Goal: Task Accomplishment & Management: Use online tool/utility

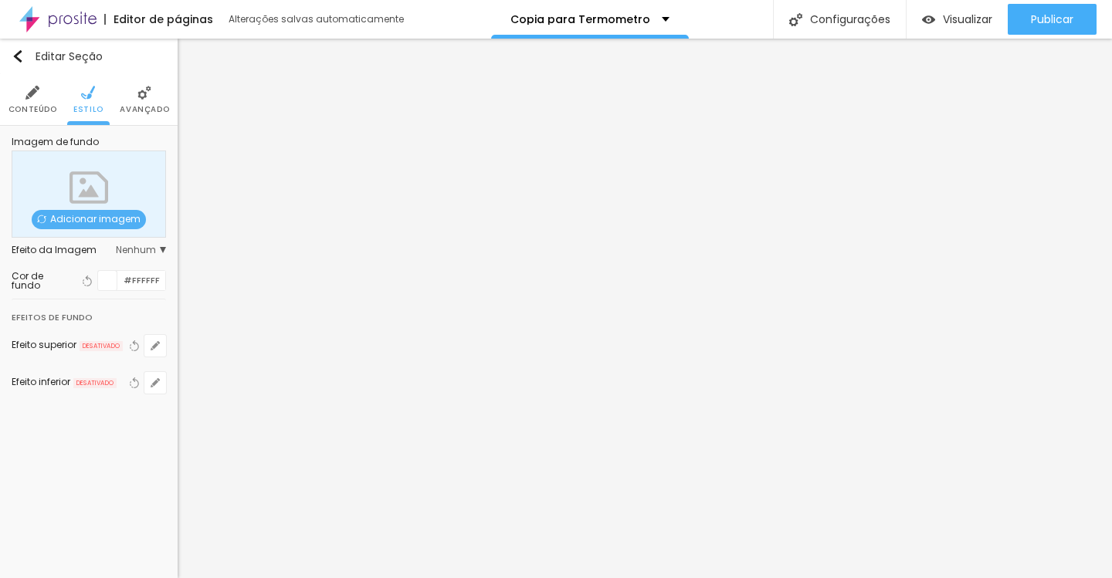
click at [109, 285] on div at bounding box center [107, 280] width 19 height 19
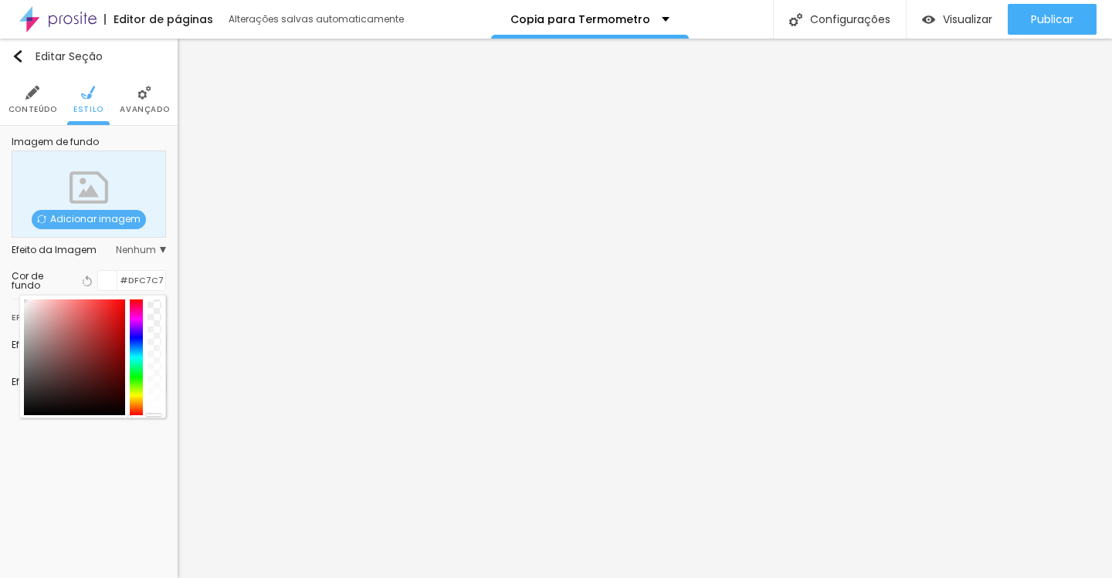
type input "#FFFFFF"
drag, startPoint x: 56, startPoint y: 327, endPoint x: 0, endPoint y: 280, distance: 74.0
click at [0, 280] on div "Imagem de fundo Adicionar imagem Efeito da Imagem Nenhum Nenhum Parallax Cor de…" at bounding box center [89, 275] width 178 height 298
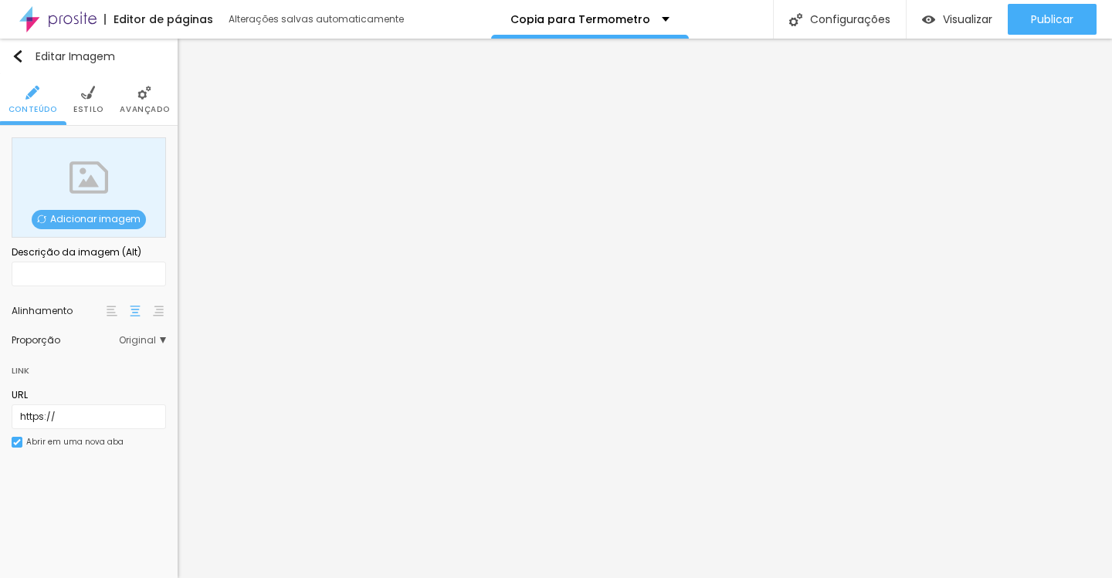
click at [94, 219] on span "Adicionar imagem" at bounding box center [89, 219] width 114 height 19
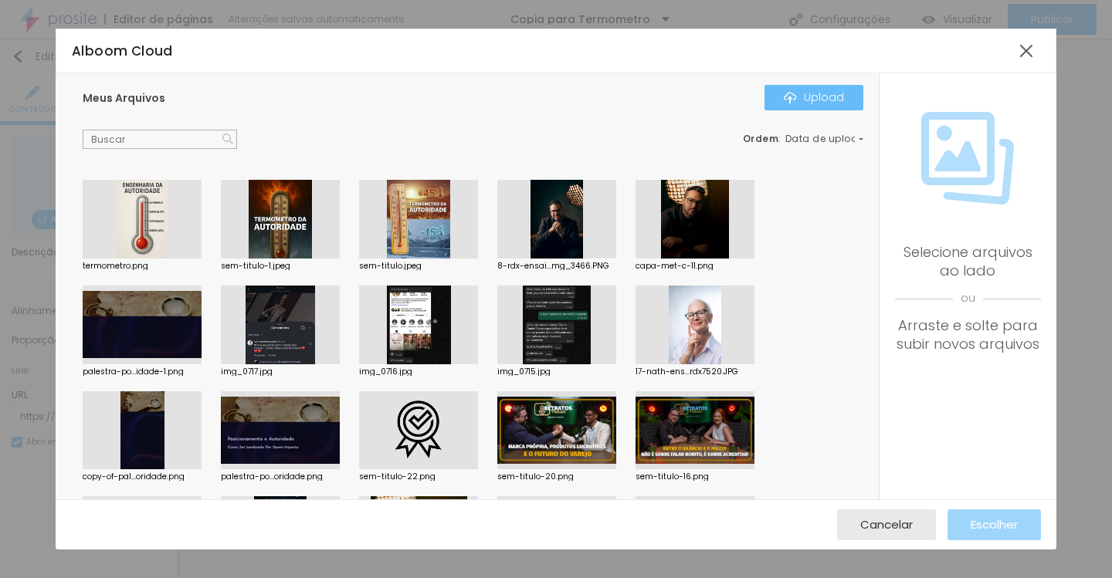
click at [783, 100] on button "Upload" at bounding box center [814, 97] width 99 height 25
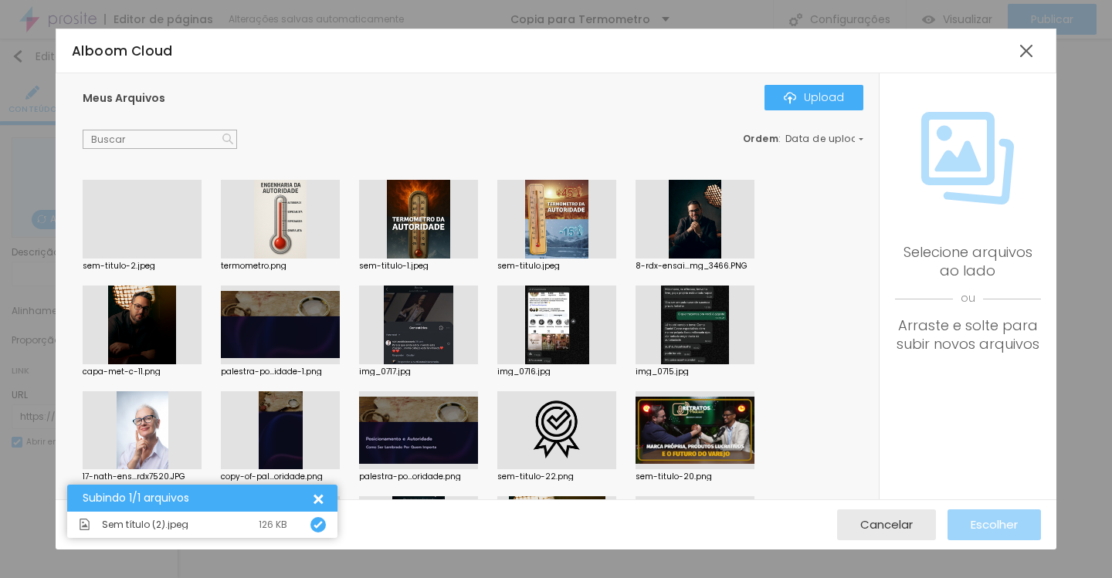
click at [168, 259] on div at bounding box center [142, 259] width 119 height 0
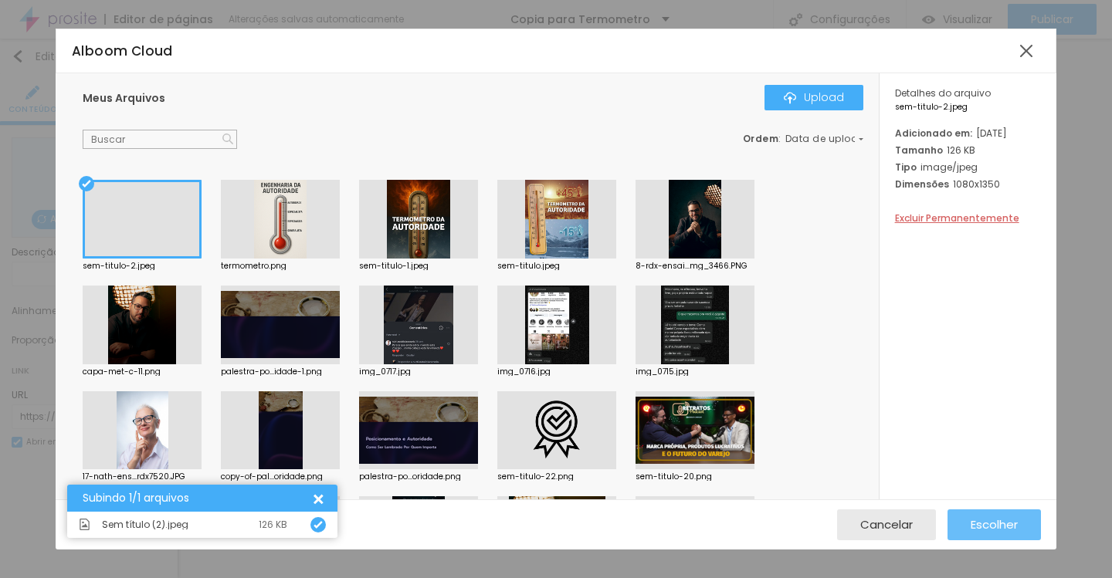
click at [975, 521] on span "Escolher" at bounding box center [994, 524] width 47 height 13
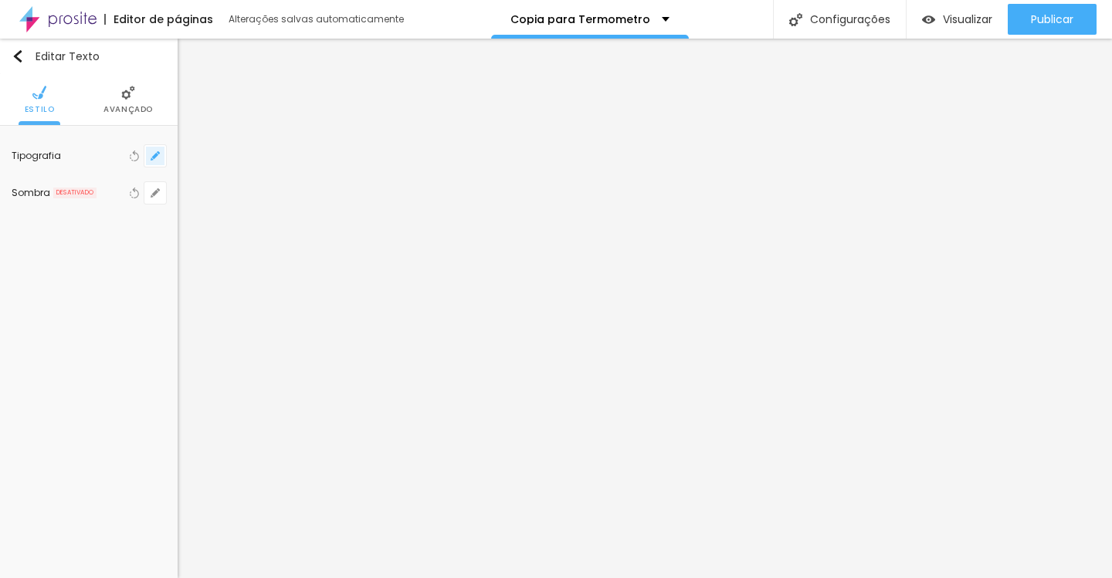
click at [159, 156] on icon "button" at bounding box center [155, 155] width 9 height 9
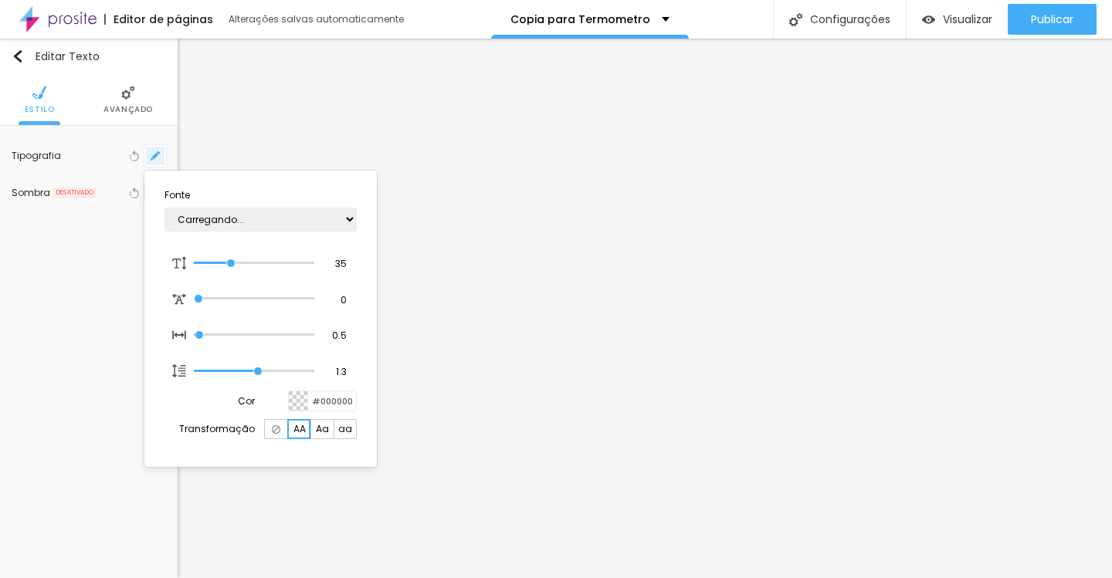
type input "1"
click at [333, 217] on select "AbrilFatface-Regular Actor-Regular Alegreya AlegreyaBlack [PERSON_NAME] [PERSON…" at bounding box center [260, 220] width 192 height 24
select select "Lora"
click at [164, 208] on select "AbrilFatface-Regular Actor-Regular Alegreya AlegreyaBlack [PERSON_NAME] [PERSON…" at bounding box center [260, 220] width 192 height 24
type input "1"
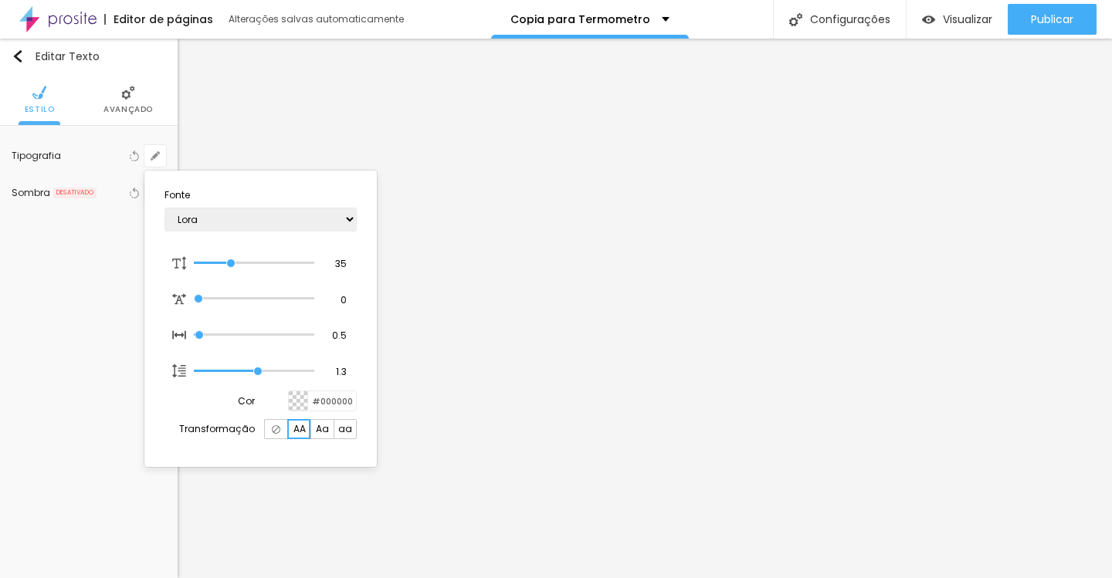
click at [396, 195] on div at bounding box center [556, 289] width 1112 height 578
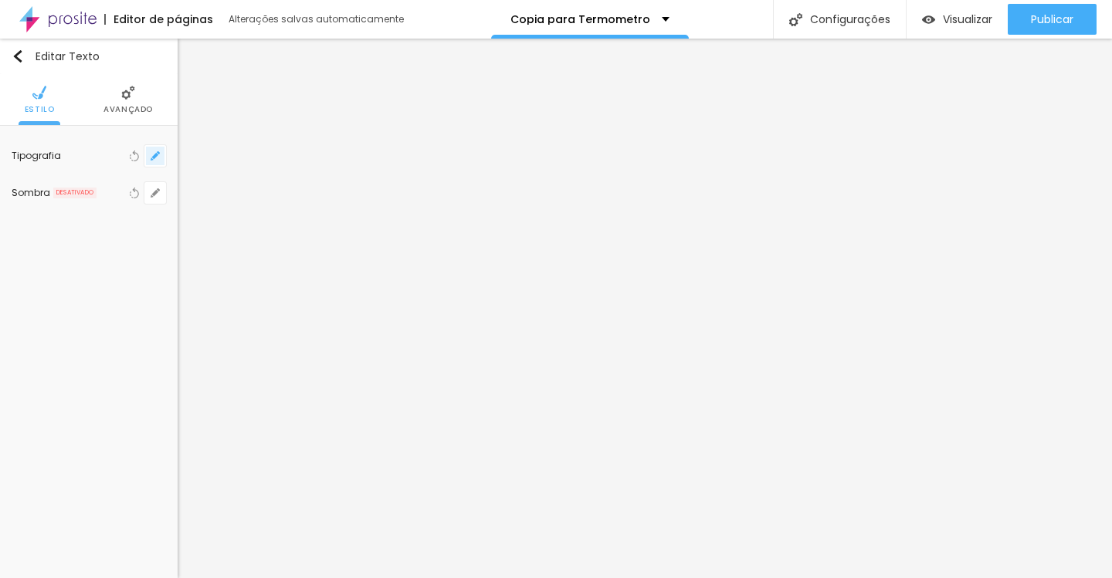
click at [158, 159] on icon "button" at bounding box center [155, 155] width 9 height 9
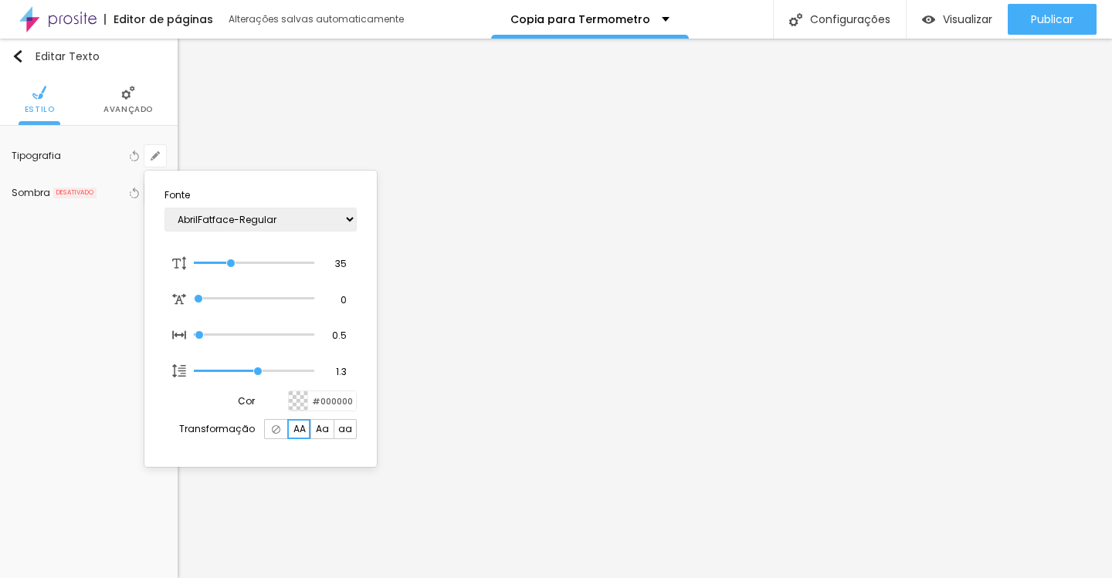
click at [275, 431] on img at bounding box center [276, 430] width 8 height 8
type input "1"
click at [462, 345] on div at bounding box center [556, 289] width 1112 height 578
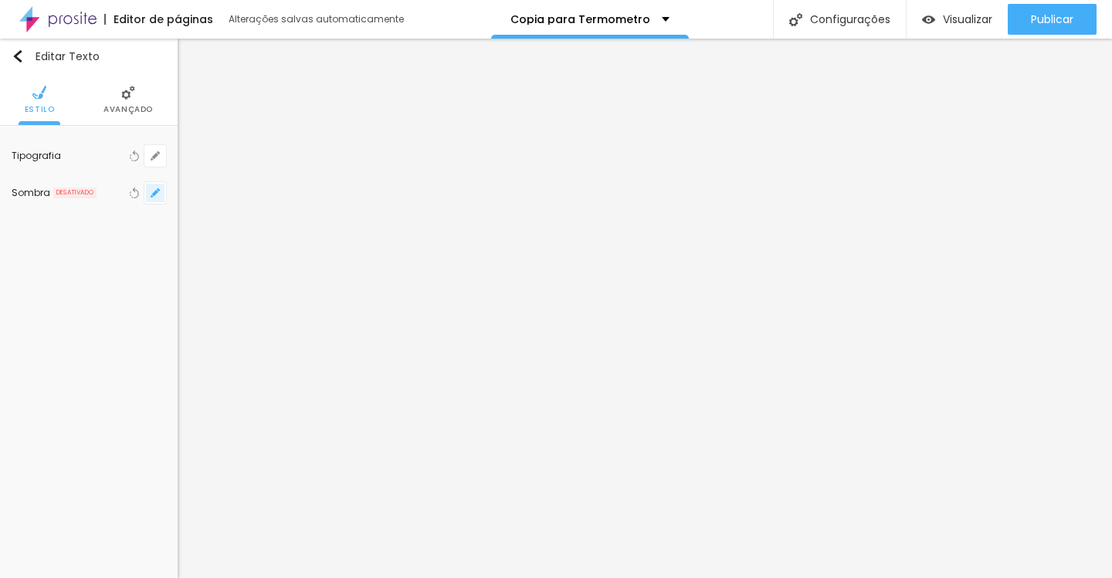
click at [165, 193] on button "button" at bounding box center [155, 193] width 22 height 22
click at [260, 223] on div at bounding box center [206, 223] width 110 height 0
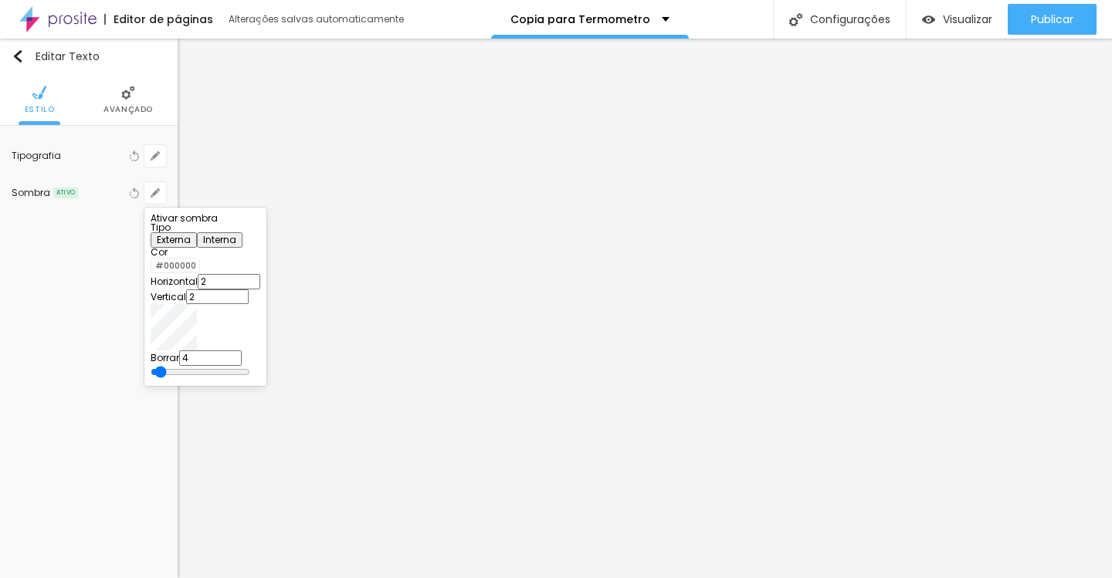
click at [260, 223] on div at bounding box center [206, 223] width 110 height 0
type input "13"
type input "25"
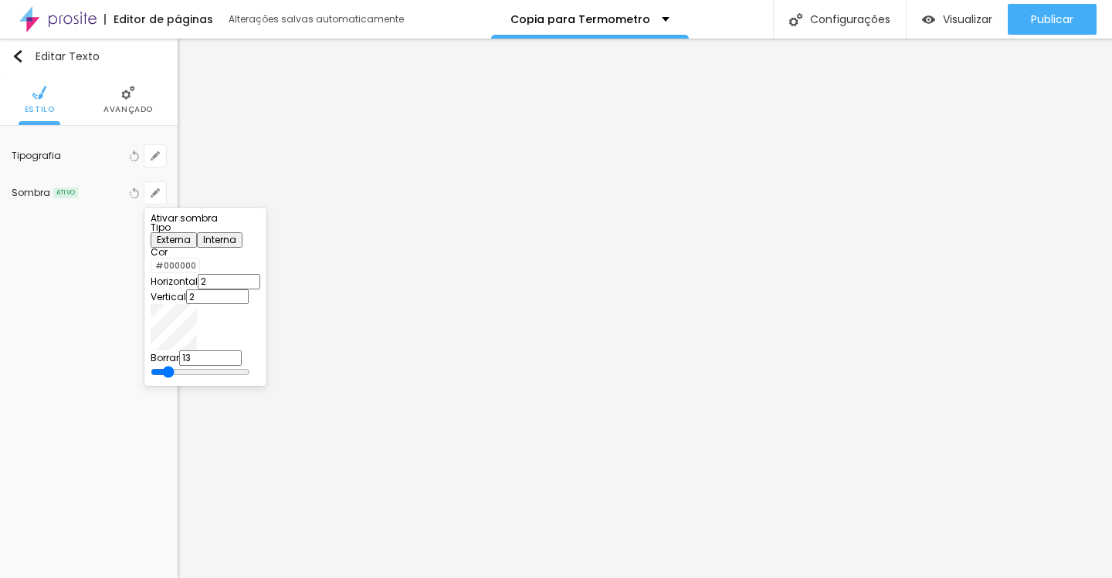
type input "25"
type input "26"
type input "27"
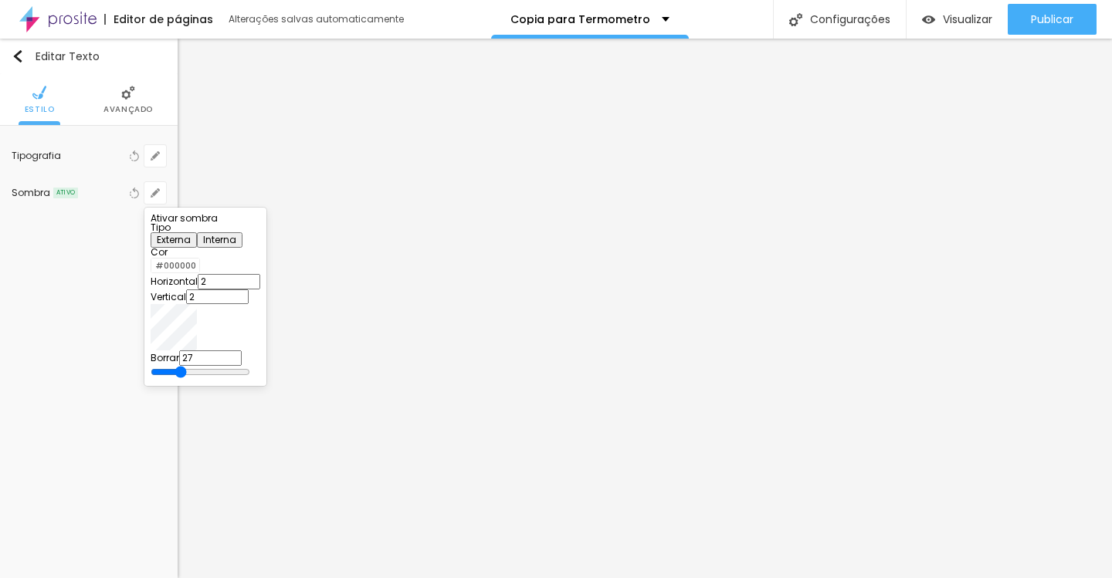
type input "29"
type input "30"
type input "31"
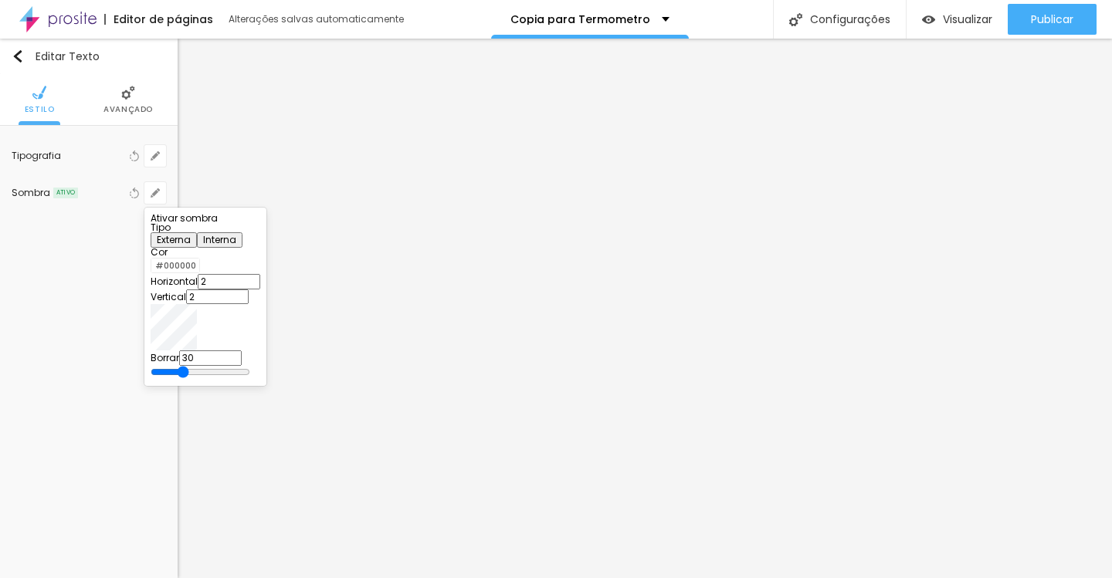
type input "31"
type input "32"
type input "33"
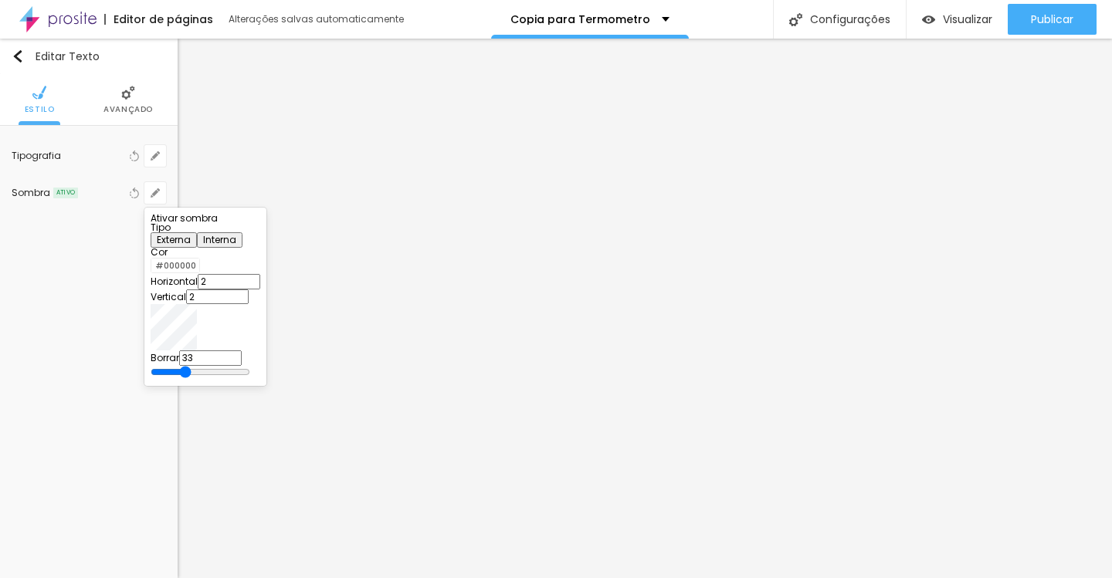
type input "17"
type input "14"
type input "12"
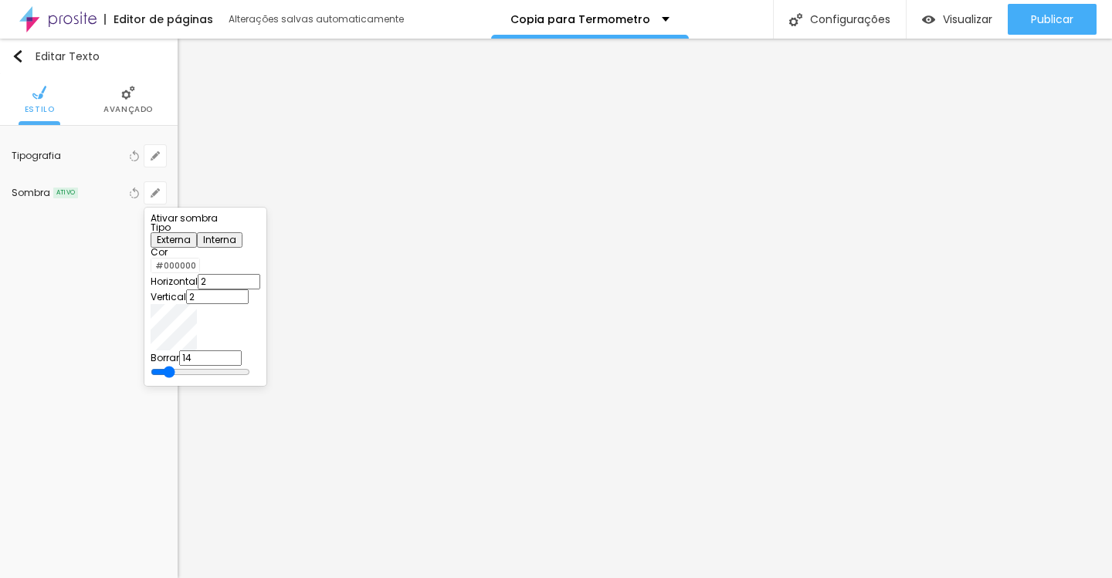
type input "12"
type input "10"
type input "8"
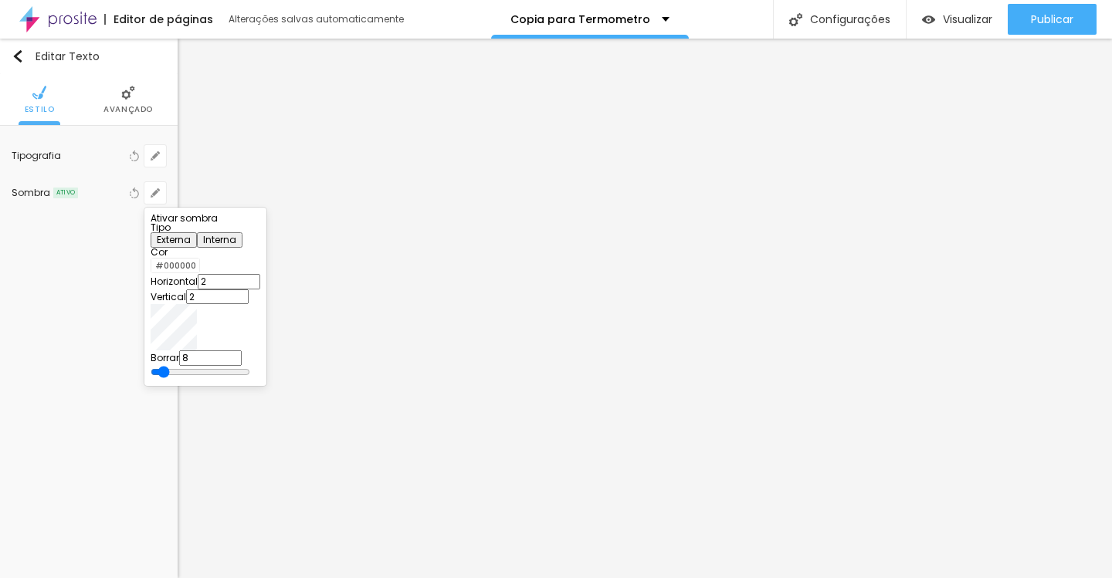
type input "6"
type input "5"
type input "4"
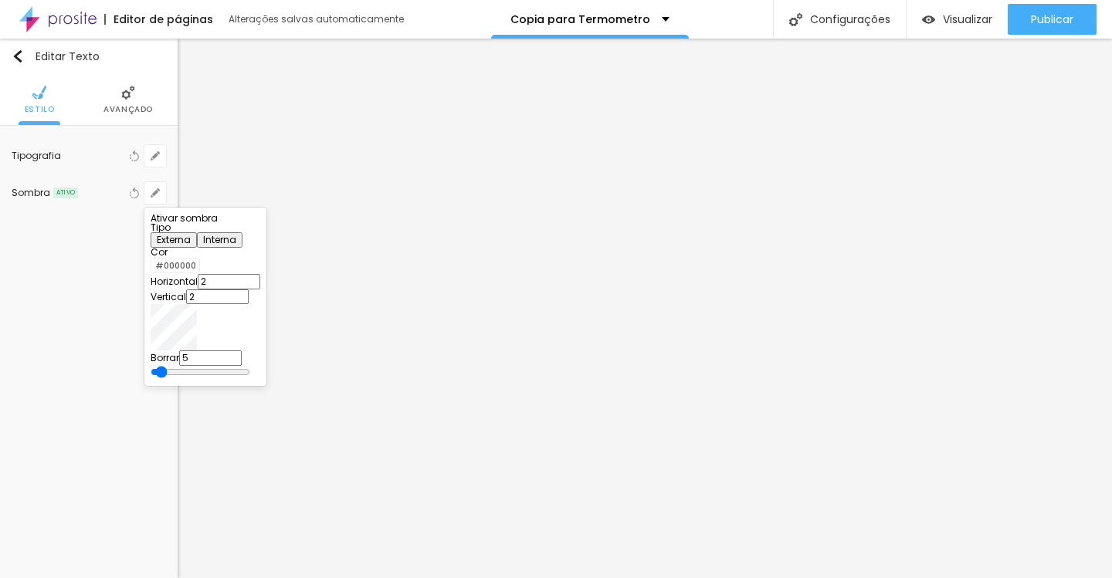
type input "4"
type input "2"
type input "1"
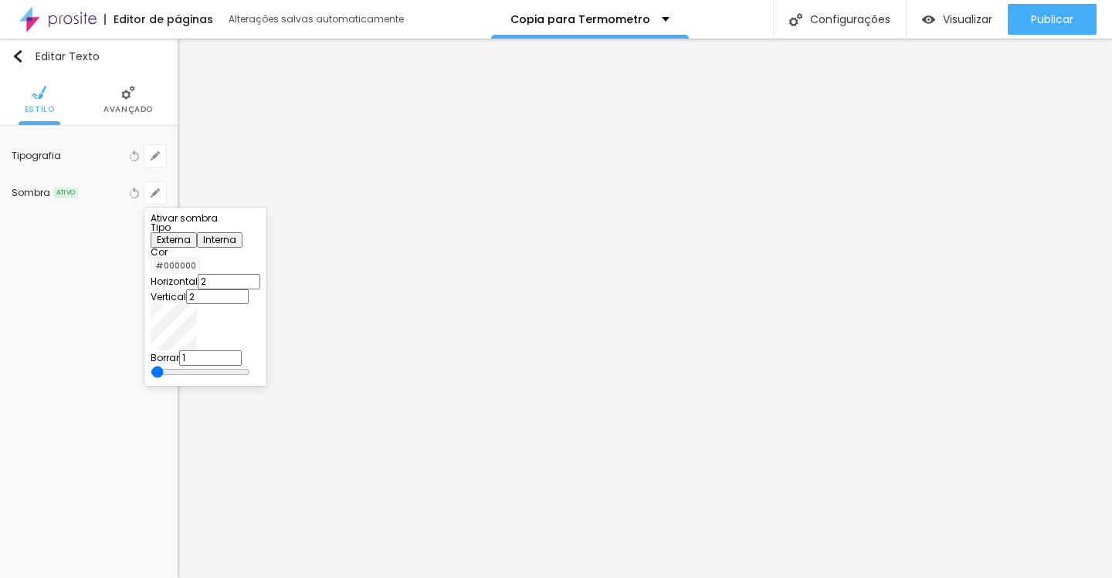
type input "0"
type input "2"
type input "3"
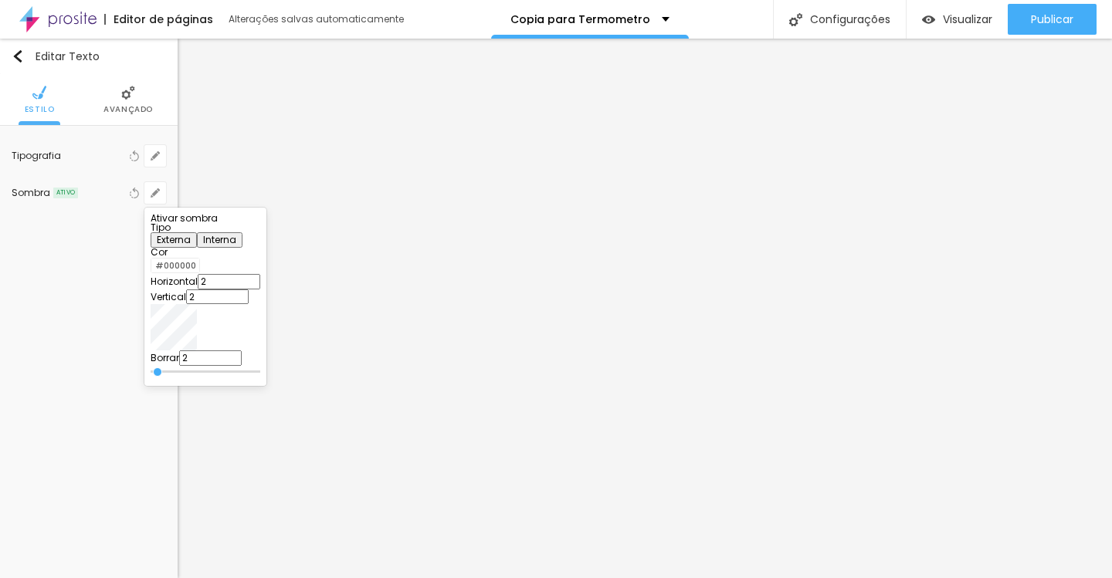
type input "3"
type input "4"
type input "5"
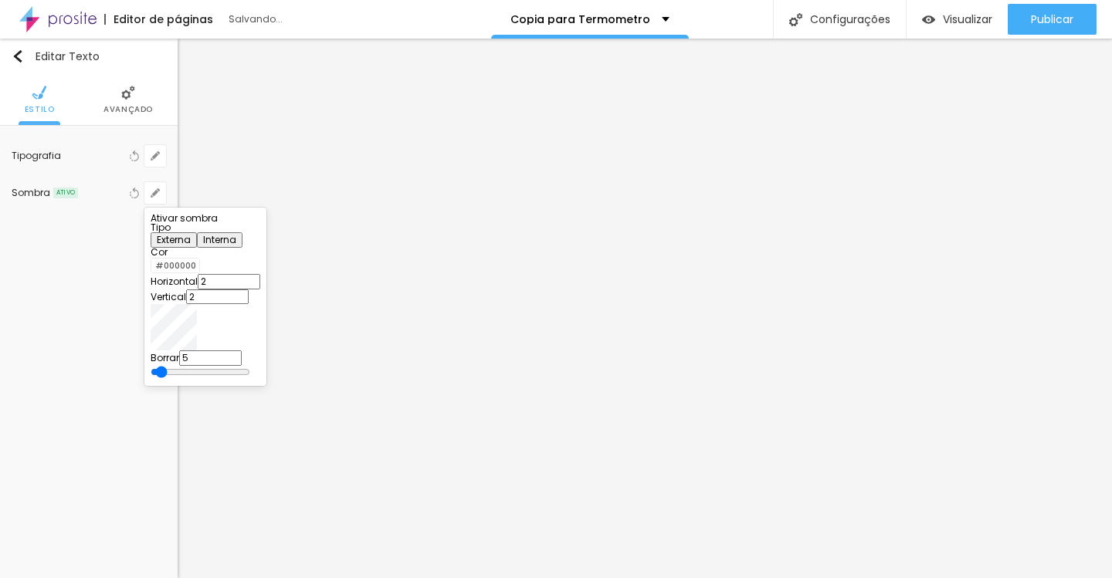
type input "6"
type input "7"
type input "8"
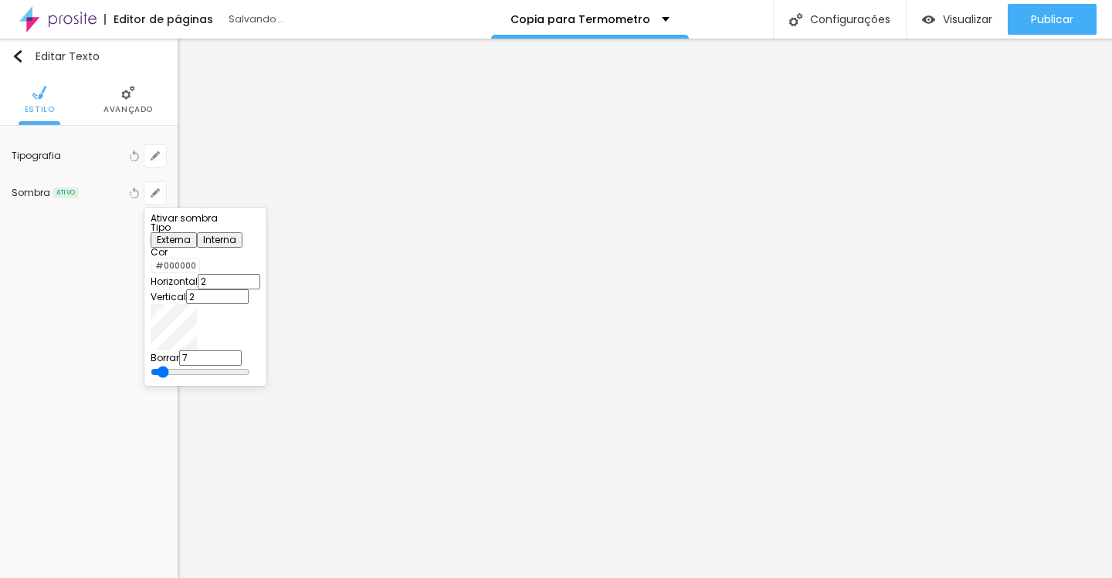
type input "8"
type input "9"
type input "11"
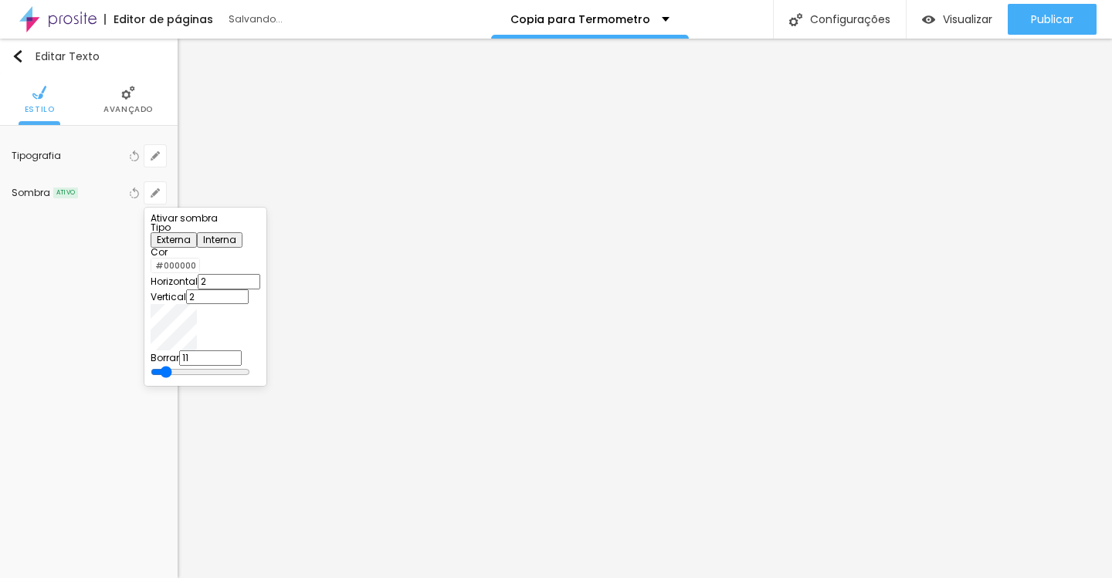
type input "12"
type input "10"
type input "9"
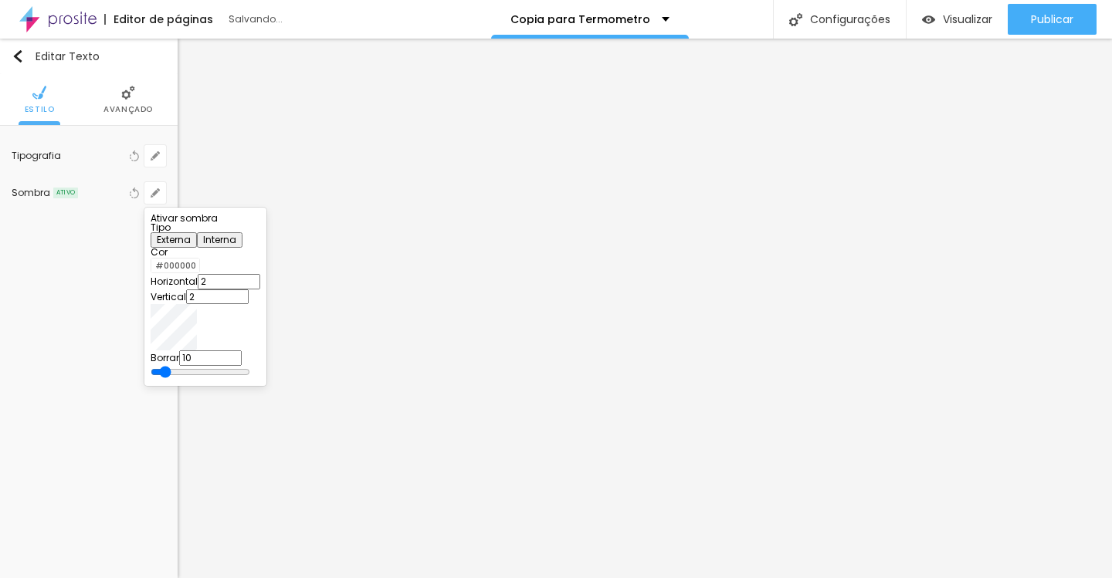
type input "9"
type input "8"
type input "7"
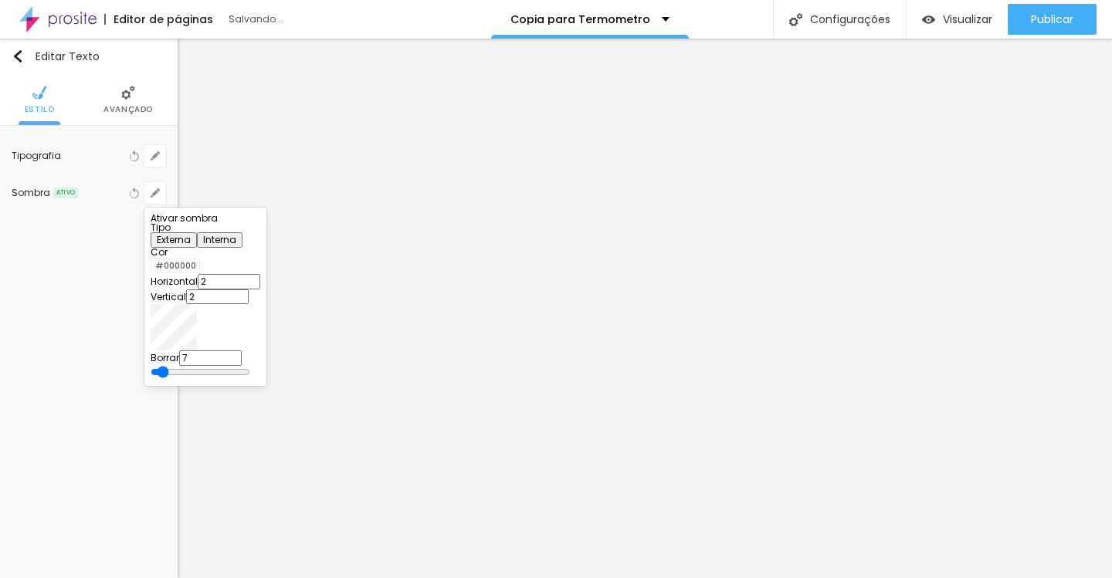
type input "6"
type input "5"
type input "4"
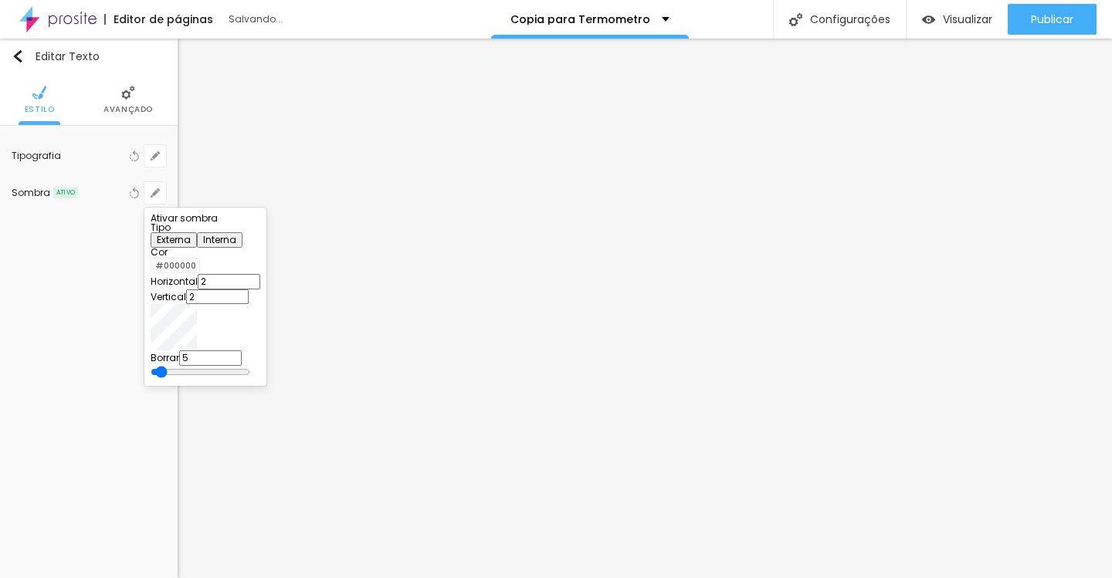
type input "4"
type input "3"
type input "2"
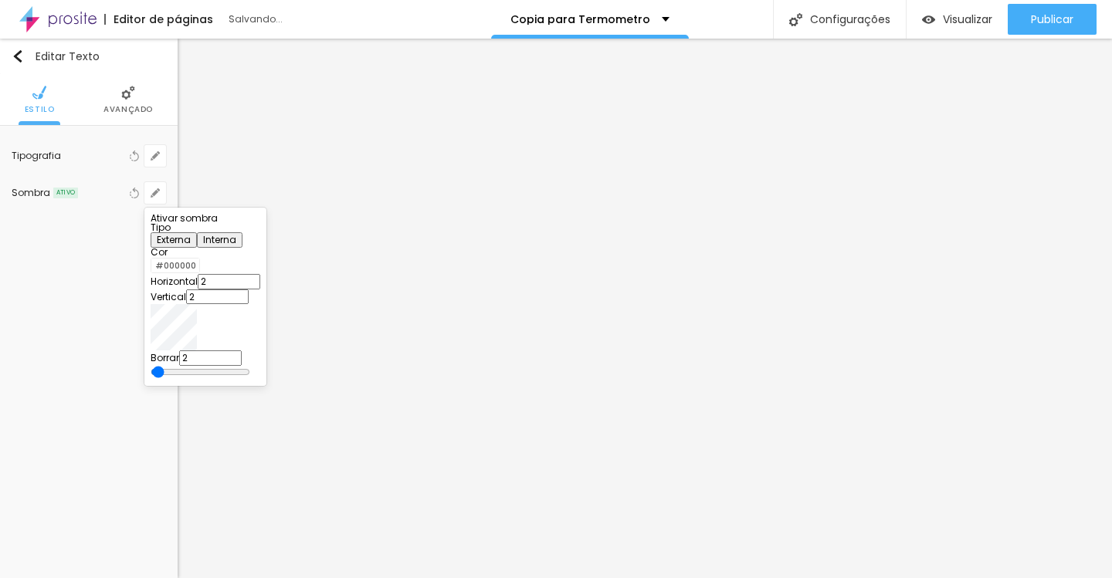
type input "1"
type input "2"
type input "3"
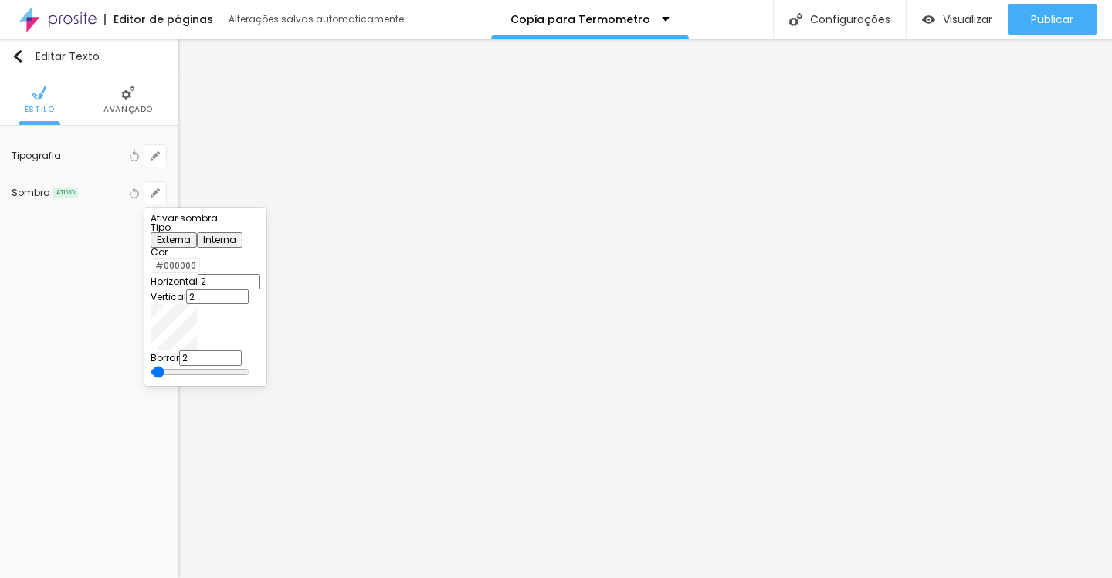
type input "3"
type input "4"
type input "5"
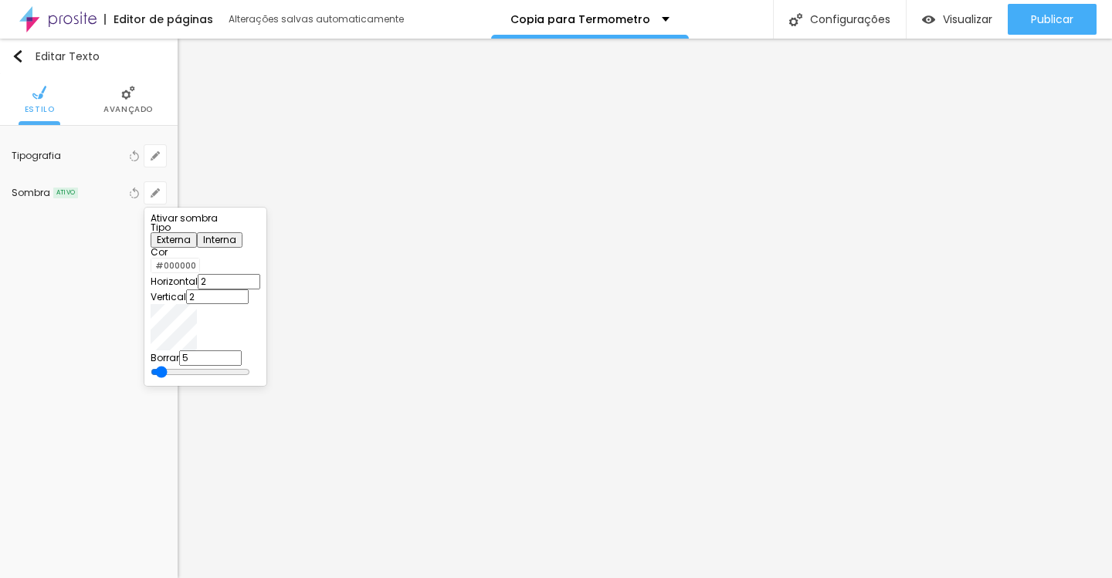
type input "3"
type input "2"
type input "1"
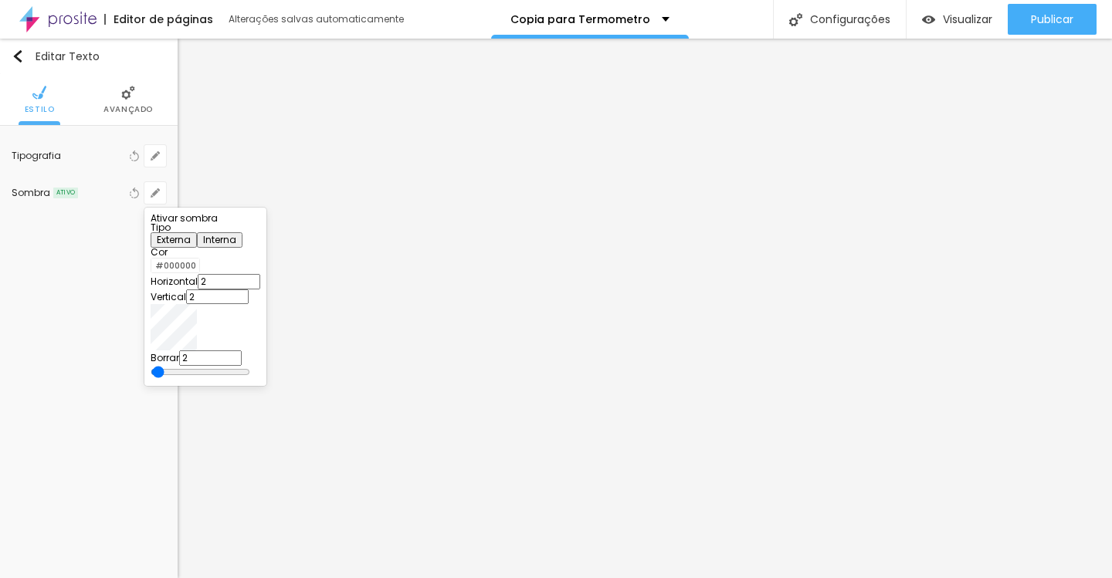
type input "1"
type input "2"
type input "3"
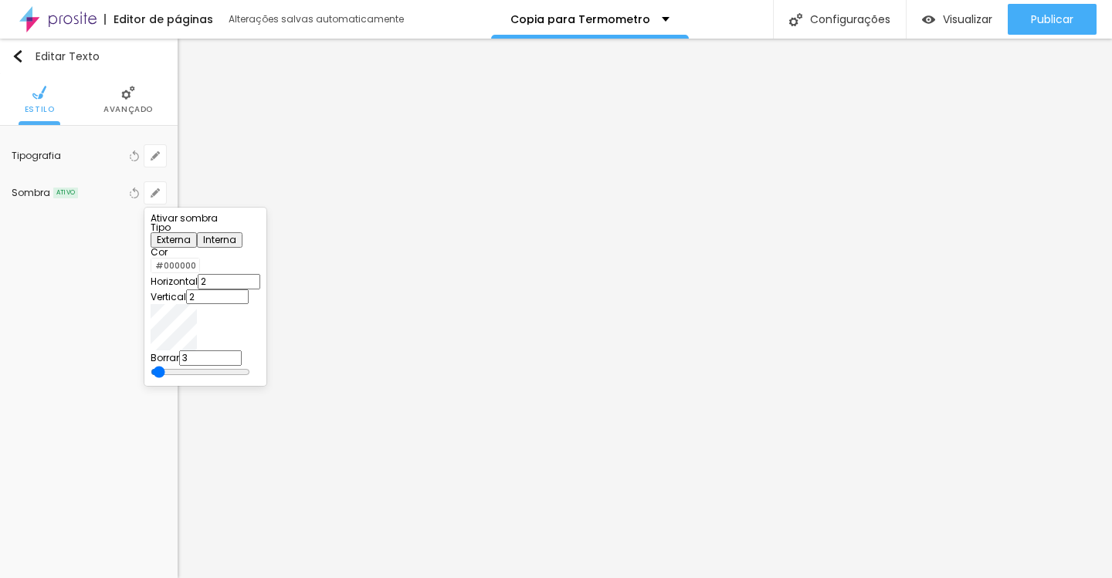
type input "4"
click at [250, 378] on input "range" at bounding box center [201, 372] width 100 height 12
click at [350, 353] on div at bounding box center [556, 289] width 1112 height 578
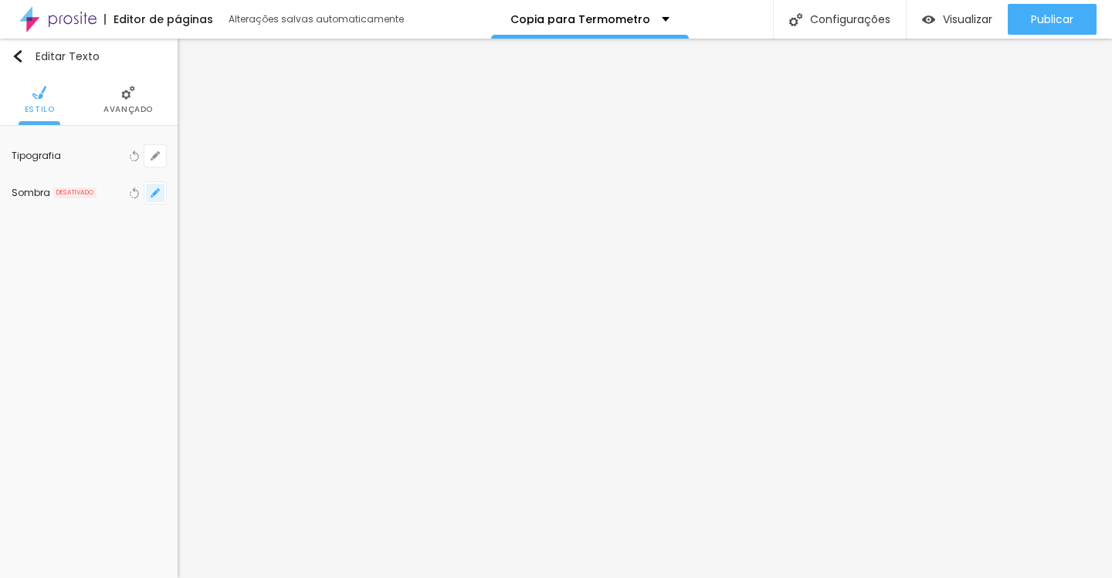
click at [158, 192] on icon "button" at bounding box center [155, 193] width 6 height 6
click at [260, 223] on div at bounding box center [206, 223] width 110 height 0
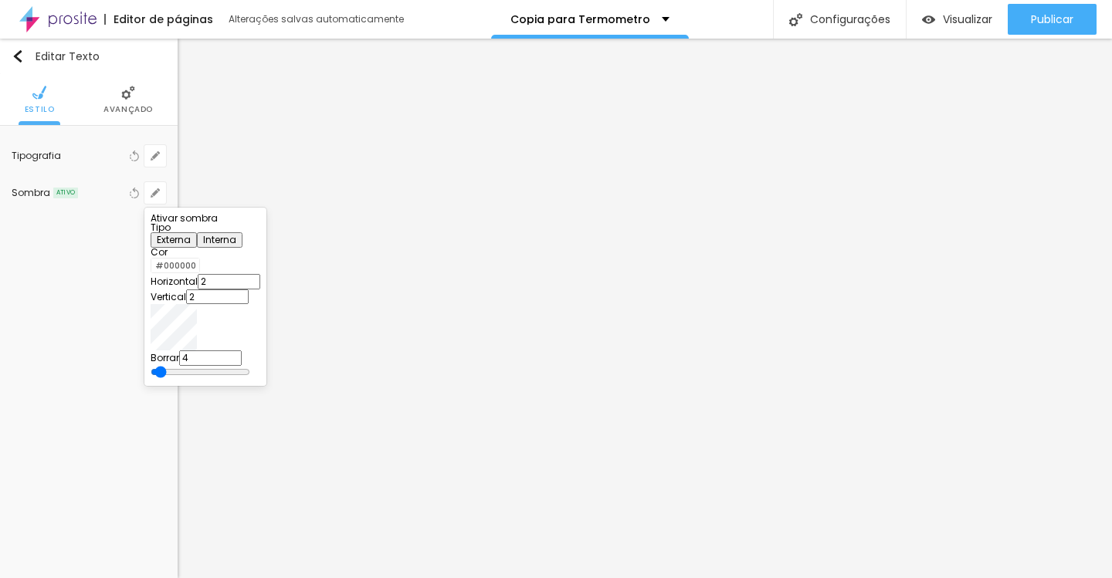
click at [347, 306] on div at bounding box center [556, 289] width 1112 height 578
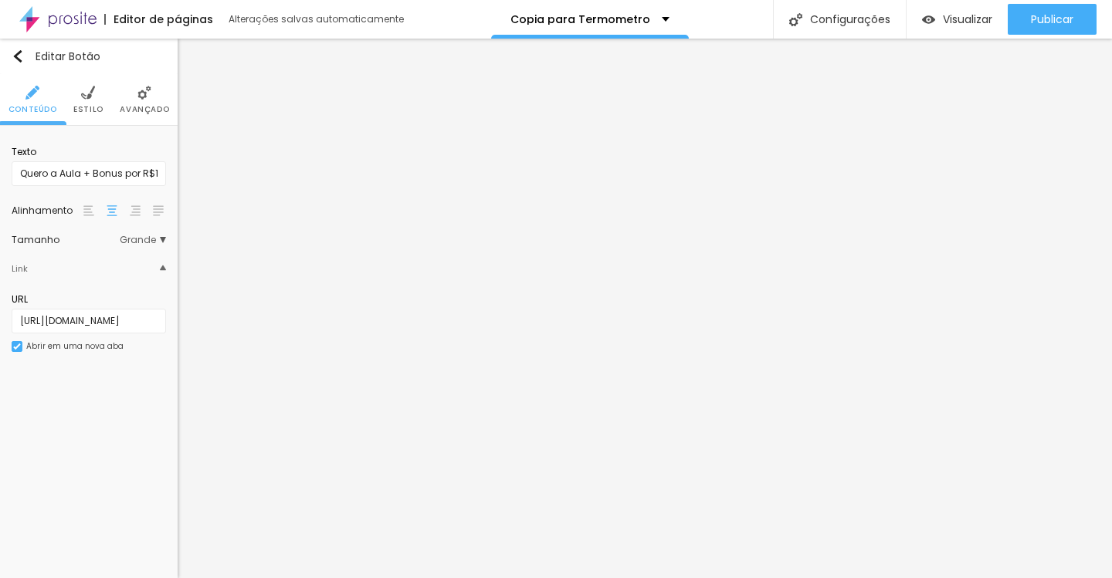
click at [75, 186] on div "Texto Quero a Aula + Bonus por R$17" at bounding box center [89, 165] width 154 height 56
click at [78, 171] on input "Quero a Aula + Bonus por R$17" at bounding box center [89, 173] width 154 height 25
paste input "“Sim, quero descobrir meu nível de autoridade e parar de patinar”"
type input "“Sim, quero descobrir meu nível de autoridade e parar de patinar”"
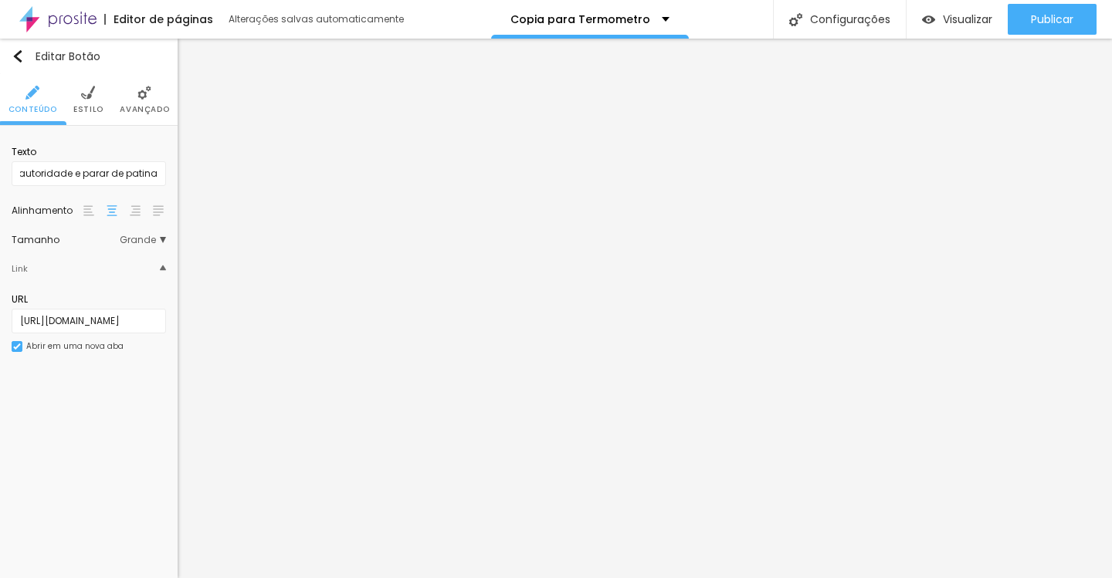
scroll to position [0, 0]
click at [25, 49] on button "Editar Botão" at bounding box center [89, 57] width 178 height 36
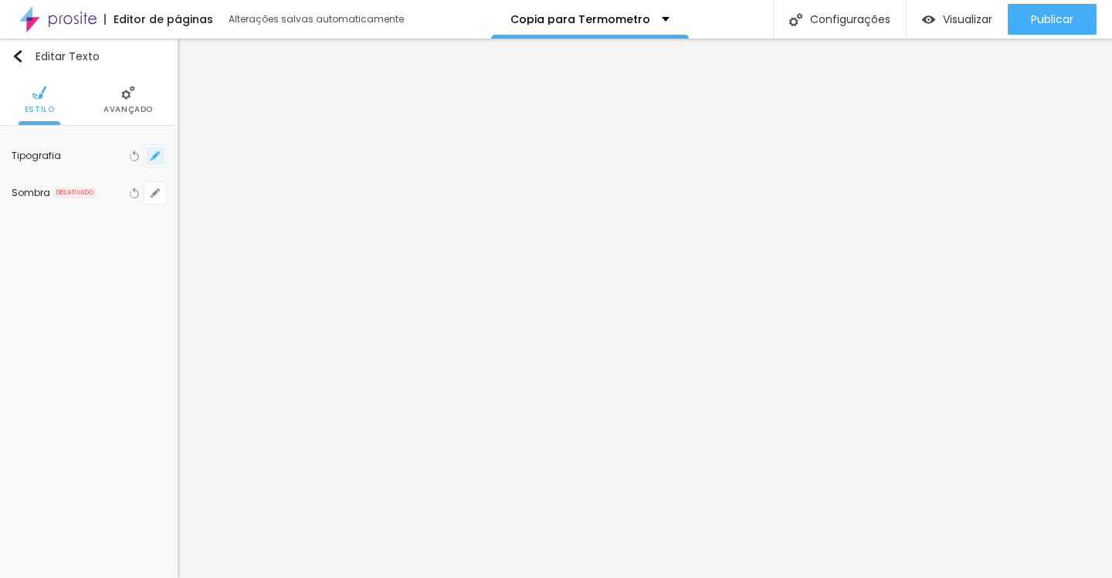
click at [156, 156] on icon "button" at bounding box center [155, 156] width 6 height 6
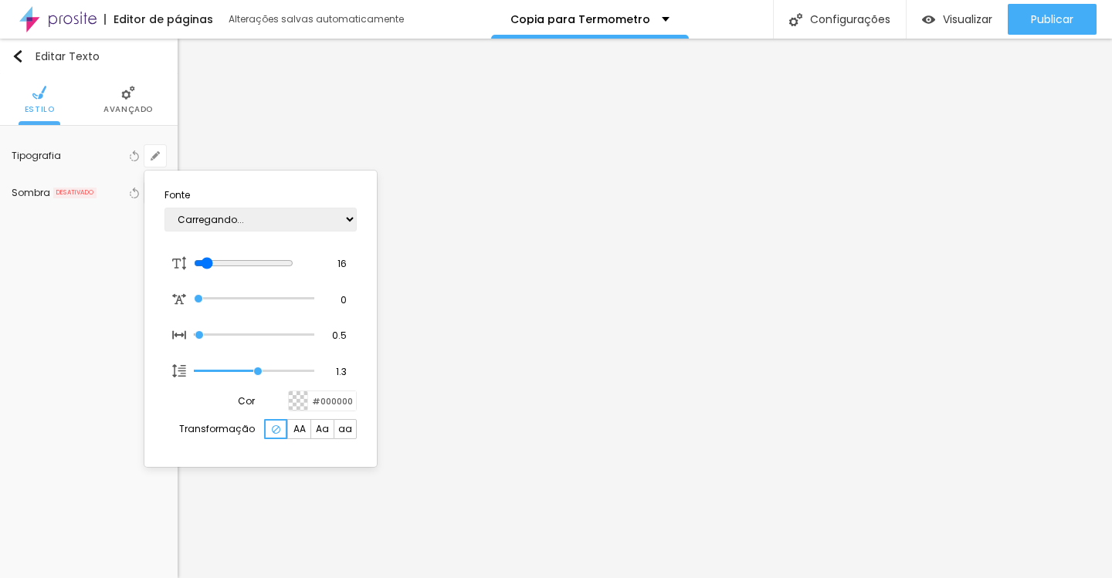
type input "1"
click at [203, 219] on select "AbrilFatface-Regular Actor-Regular Alegreya AlegreyaBlack [PERSON_NAME] [PERSON…" at bounding box center [260, 220] width 192 height 24
select select "Lora"
click at [164, 208] on select "AbrilFatface-Regular Actor-Regular Alegreya AlegreyaBlack [PERSON_NAME] [PERSON…" at bounding box center [260, 220] width 192 height 24
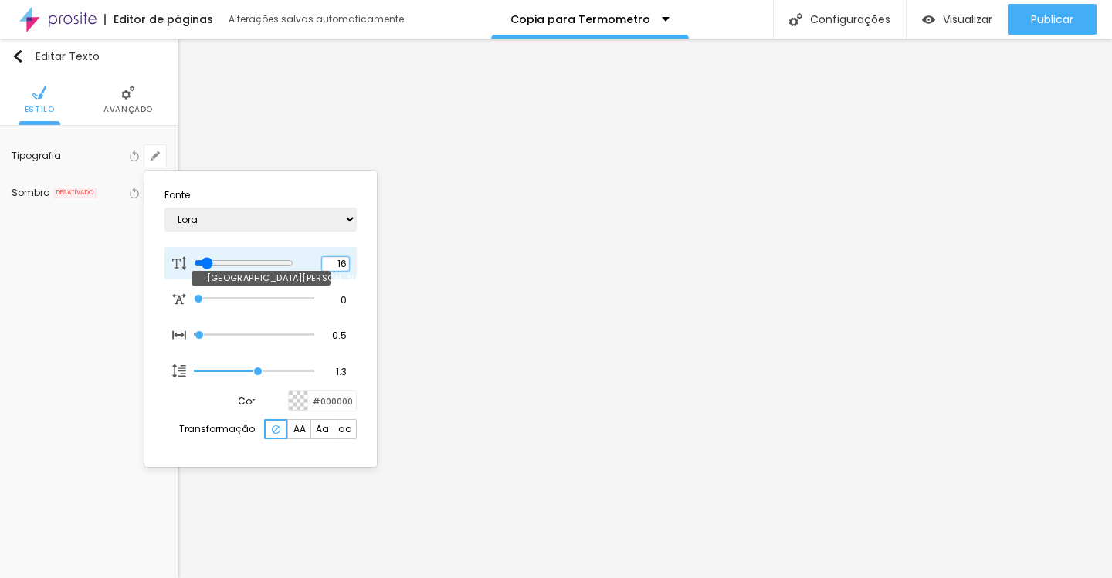
type input "1"
click at [341, 263] on input "16" at bounding box center [335, 264] width 27 height 14
type input "100"
type input "1"
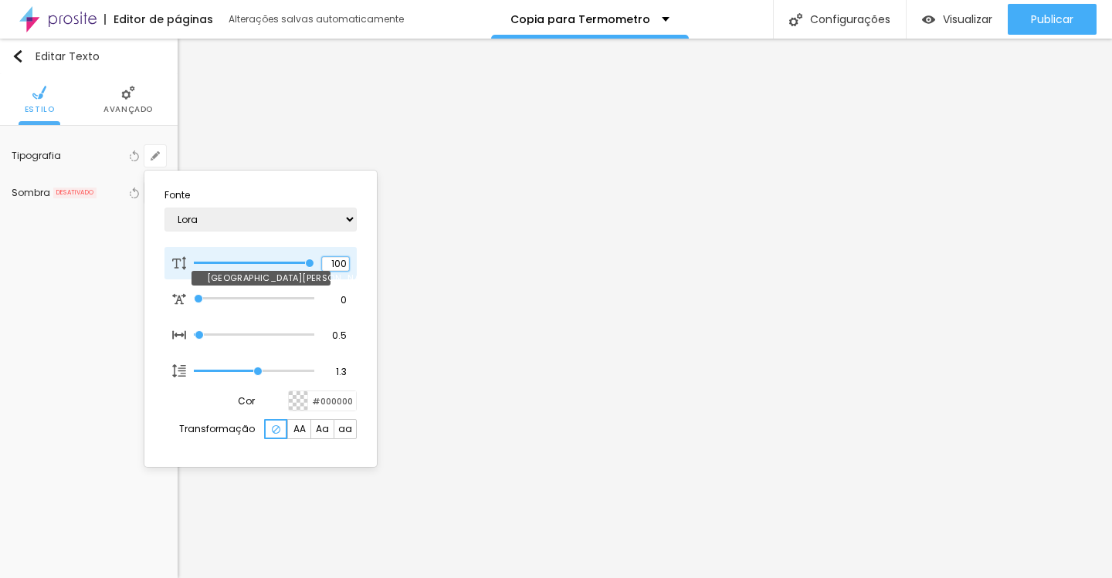
type input "100"
type input "1"
type input "100"
type input "1"
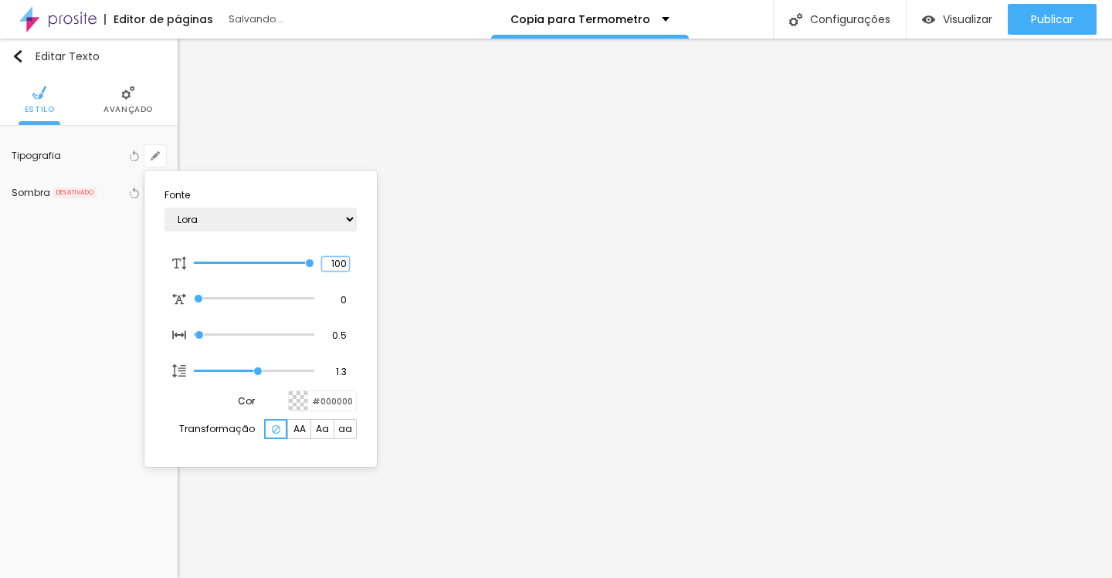
type input "10"
type input "1"
type input "8"
type input "1"
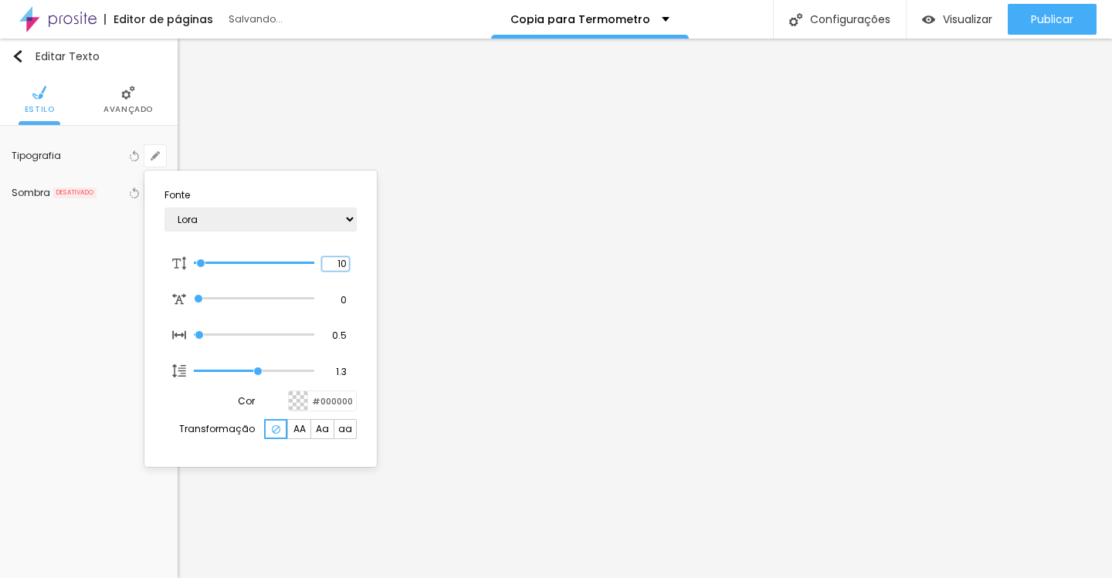
type input "1"
type input "8"
type input "0"
type input "1"
type input "8"
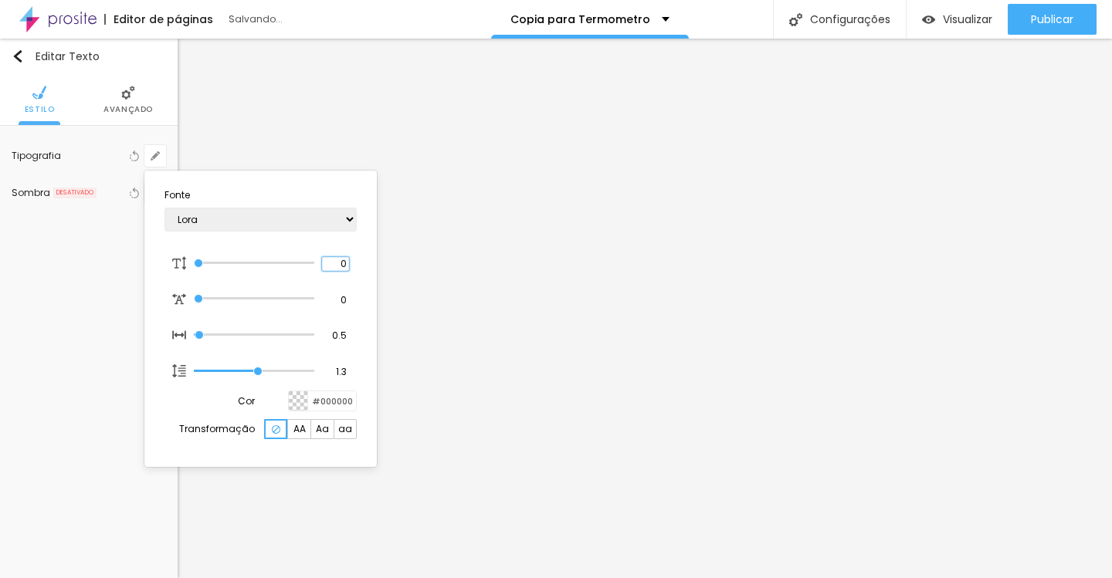
type input "0"
type input "1"
type input "8"
type input "1"
type input "8"
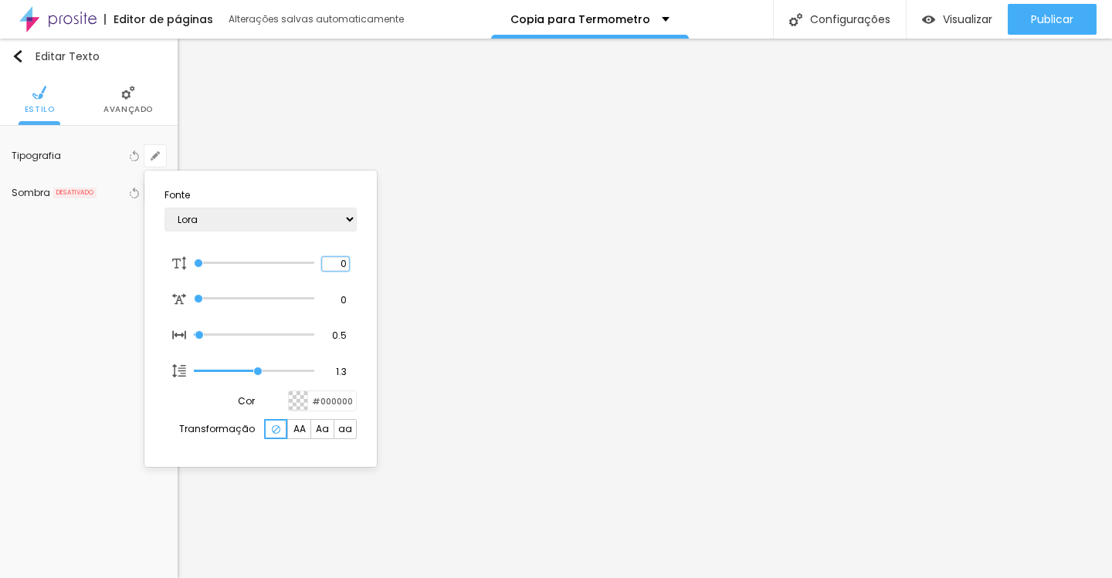
type input "02"
type input "1"
type input "25"
type input "025"
type input "1"
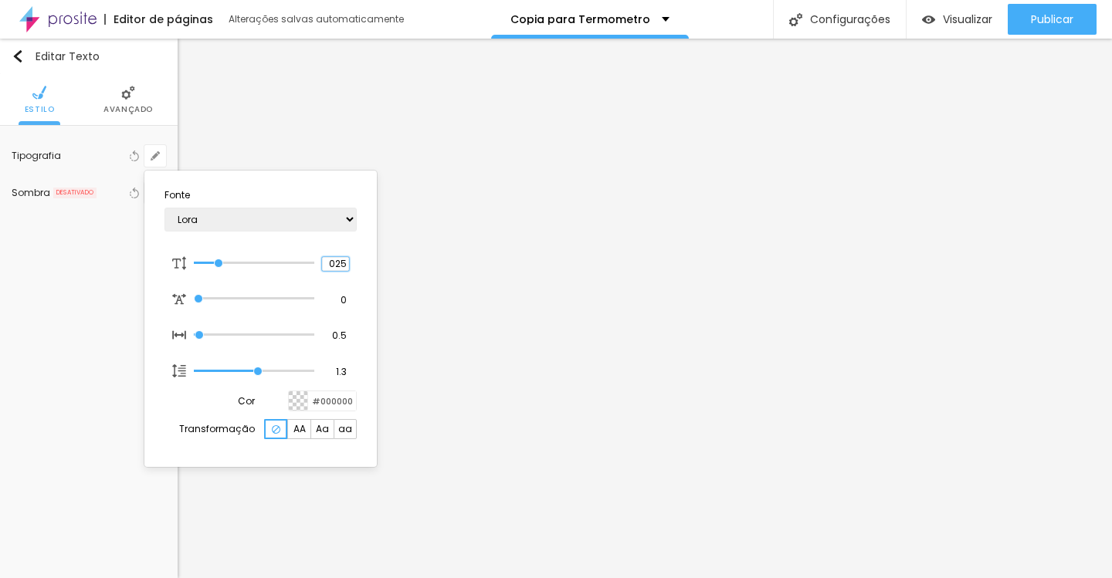
type input "025"
type input "1"
click at [410, 371] on div at bounding box center [556, 289] width 1112 height 578
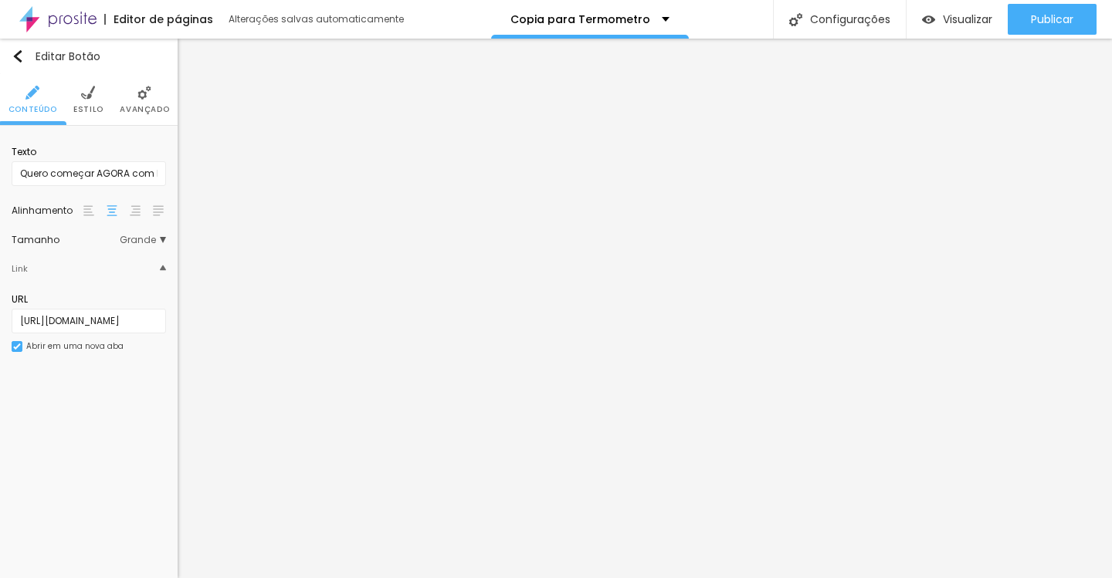
click at [100, 158] on div "Texto" at bounding box center [89, 152] width 154 height 14
click at [100, 164] on input "Quero começar AGORA com Bonus por R$17" at bounding box center [89, 173] width 154 height 25
paste input "🚀 “Quero medir agora minha Autoridade e acessar meus bônus”"
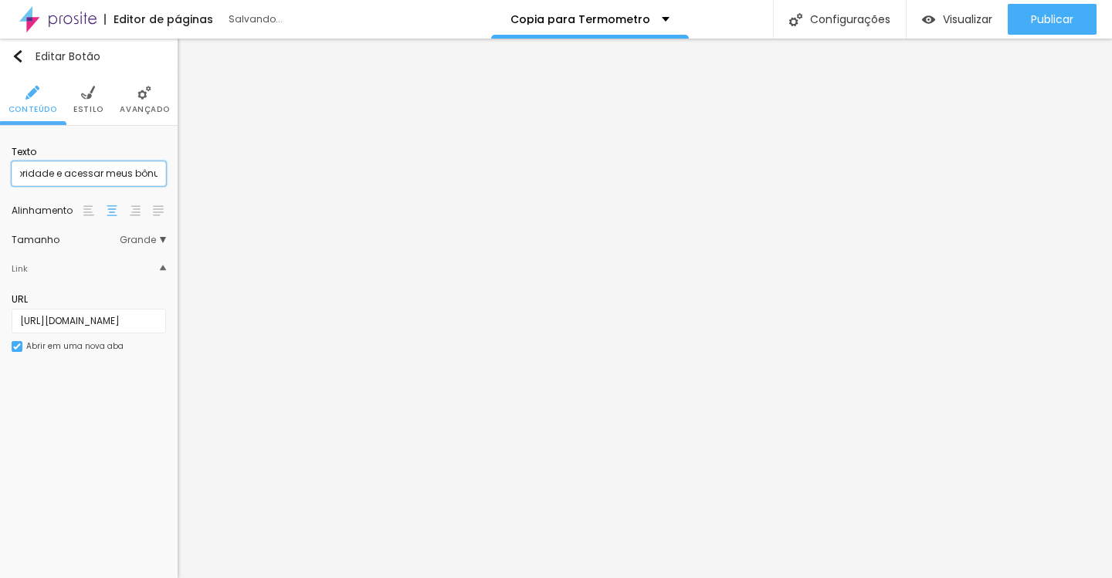
type input "🚀 “Quero medir agora minha Autoridade e acessar meus bônus”"
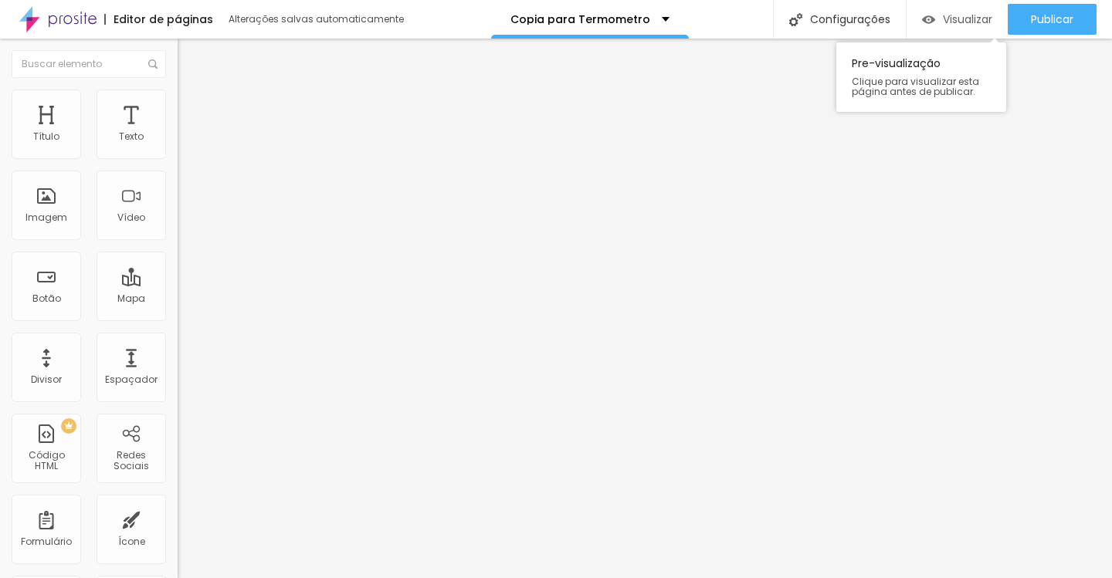
click at [968, 29] on div "Visualizar" at bounding box center [957, 19] width 70 height 31
click at [958, 25] on span "Visualizar" at bounding box center [967, 19] width 49 height 12
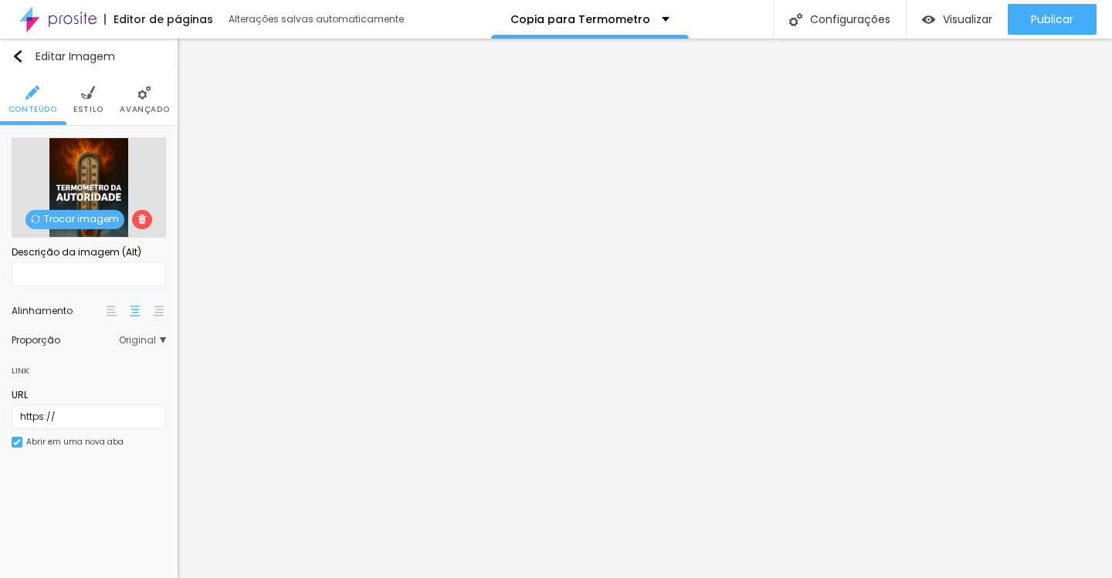
click at [99, 110] on span "Estilo" at bounding box center [88, 110] width 30 height 8
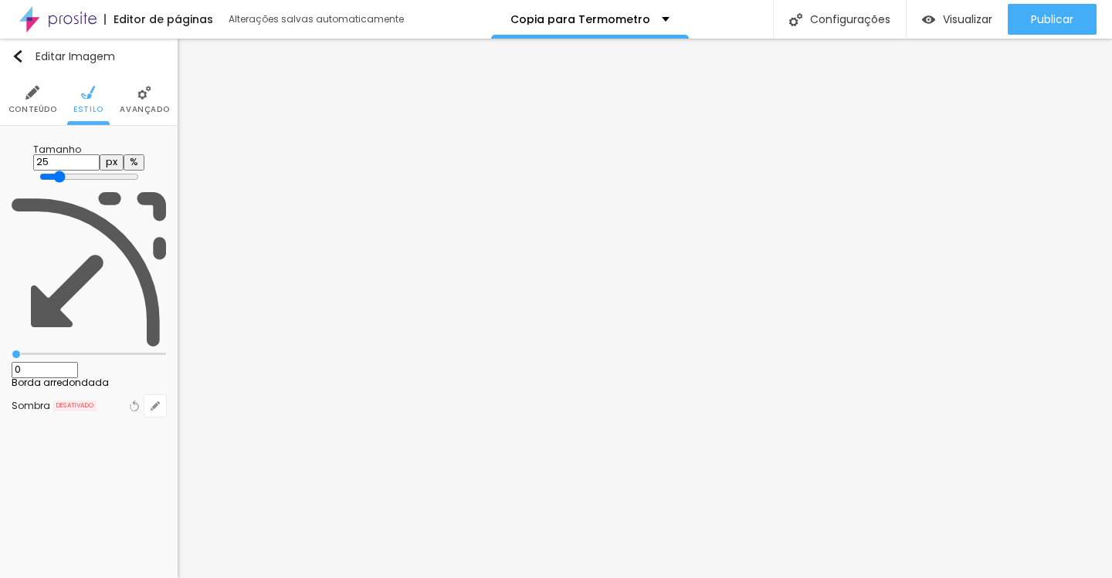
click at [147, 112] on span "Avançado" at bounding box center [144, 110] width 49 height 8
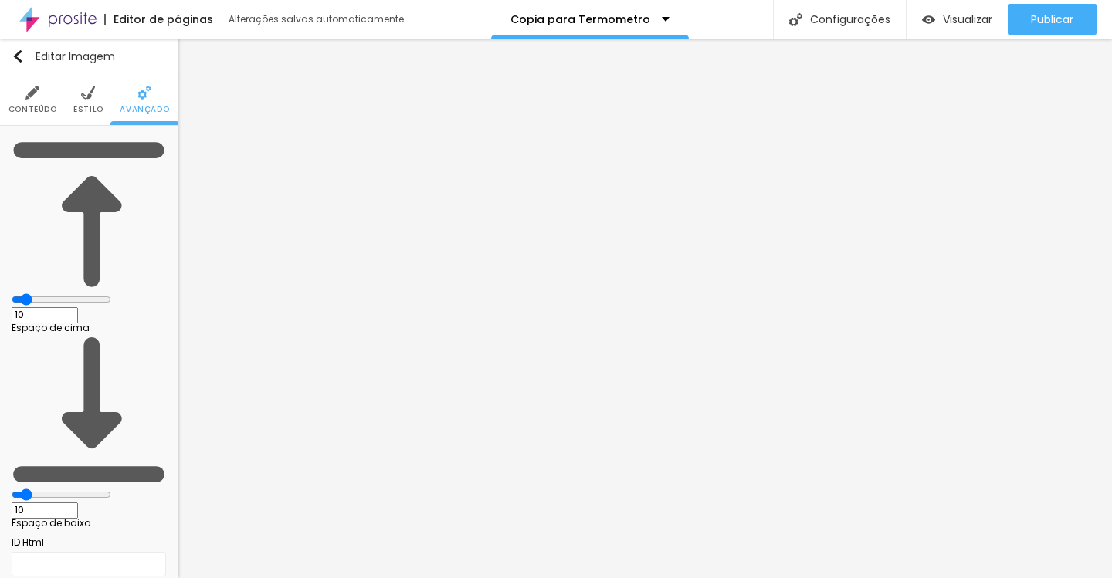
click at [93, 107] on span "Estilo" at bounding box center [88, 110] width 30 height 8
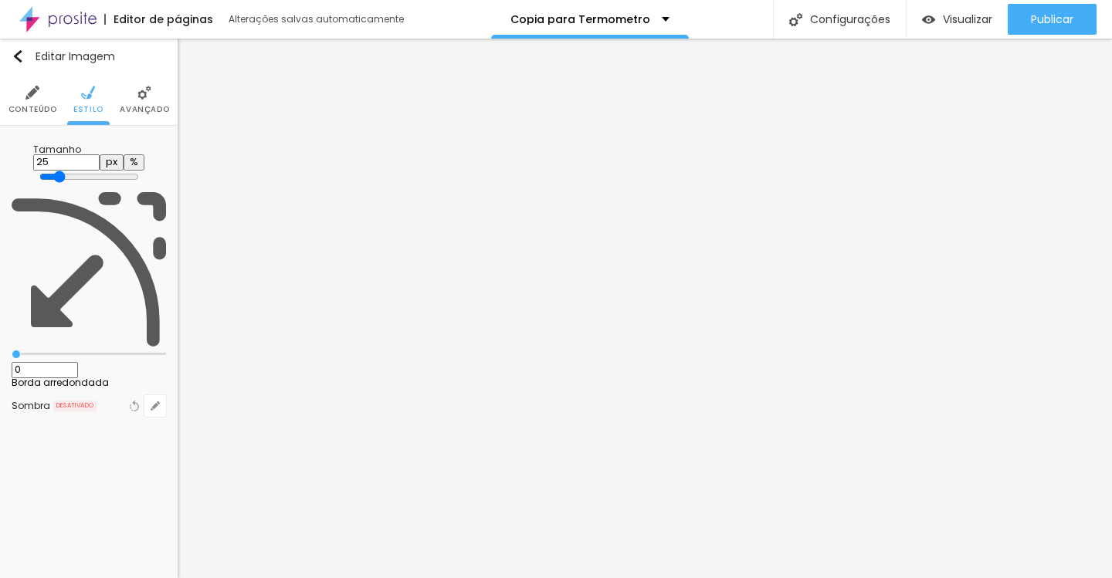
click at [168, 96] on li "Avançado" at bounding box center [144, 99] width 49 height 51
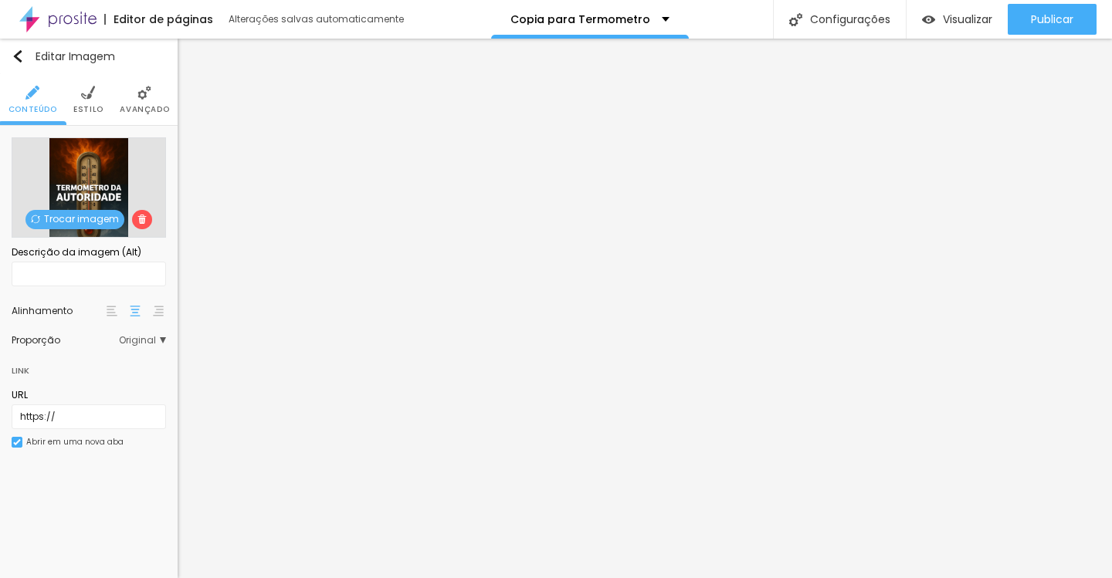
click at [138, 337] on span "Original" at bounding box center [142, 340] width 47 height 9
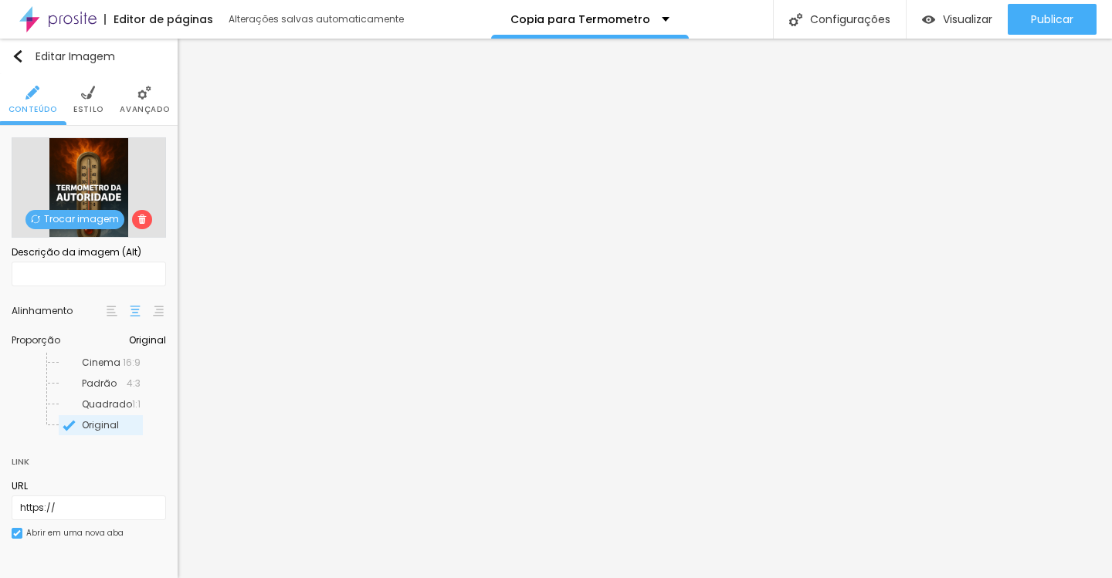
click at [138, 337] on span "Original" at bounding box center [147, 340] width 37 height 9
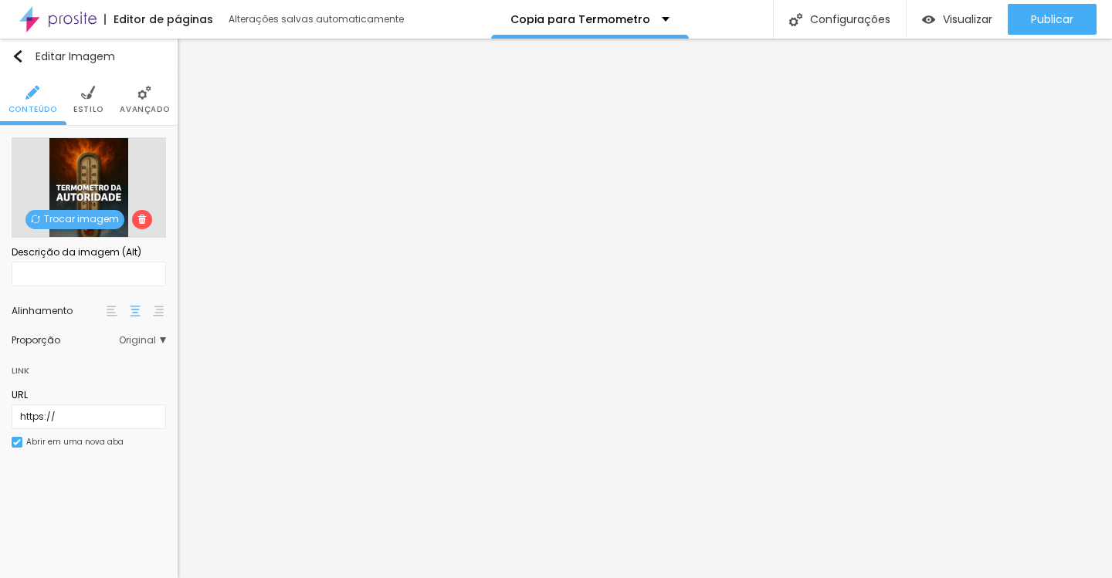
click at [86, 112] on span "Estilo" at bounding box center [88, 110] width 30 height 8
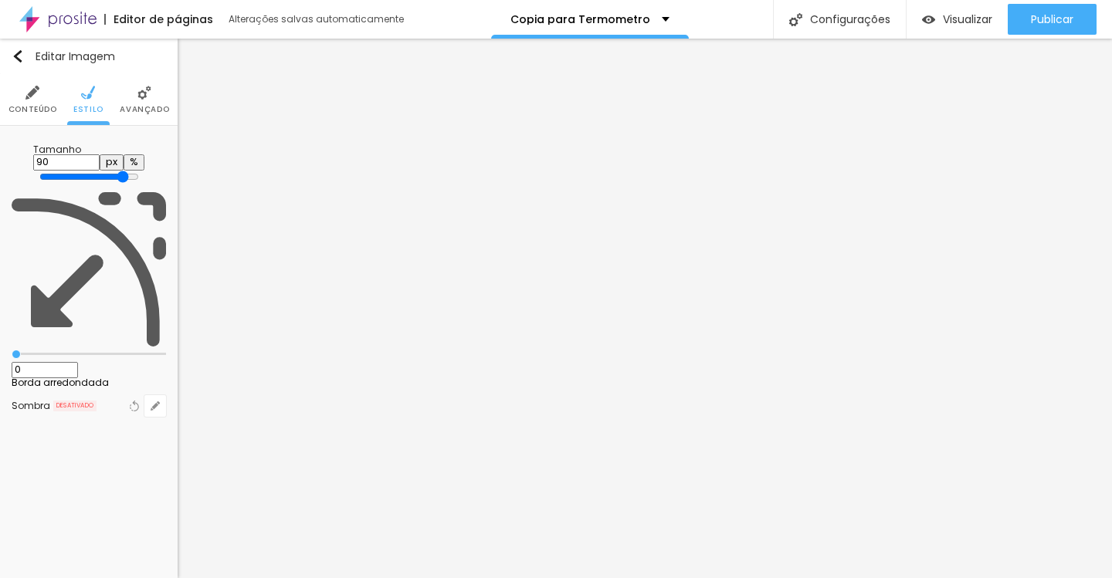
click at [148, 110] on span "Avançado" at bounding box center [144, 110] width 49 height 8
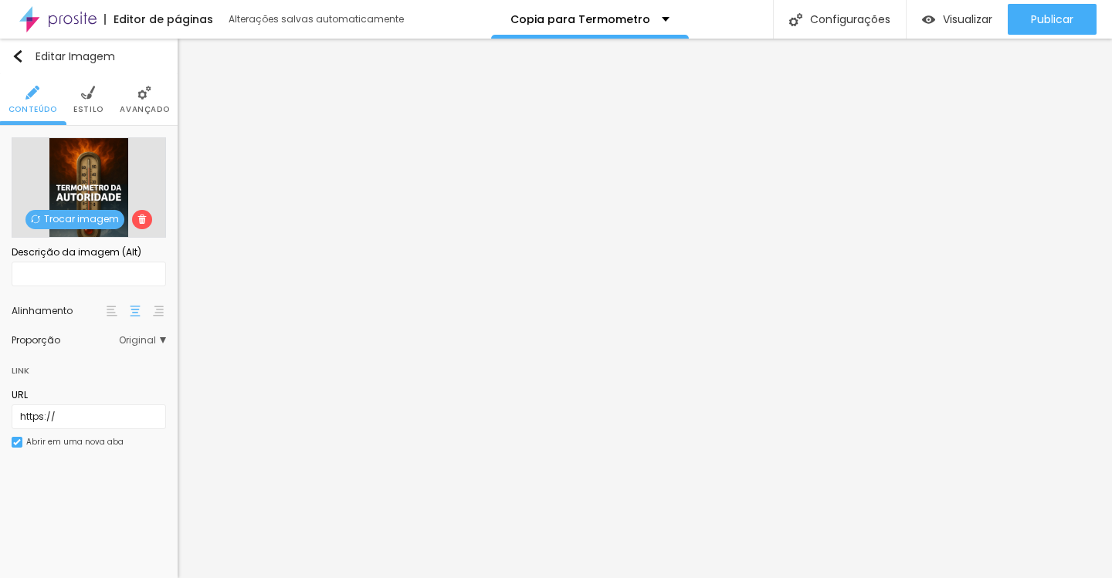
click at [83, 107] on span "Estilo" at bounding box center [88, 110] width 30 height 8
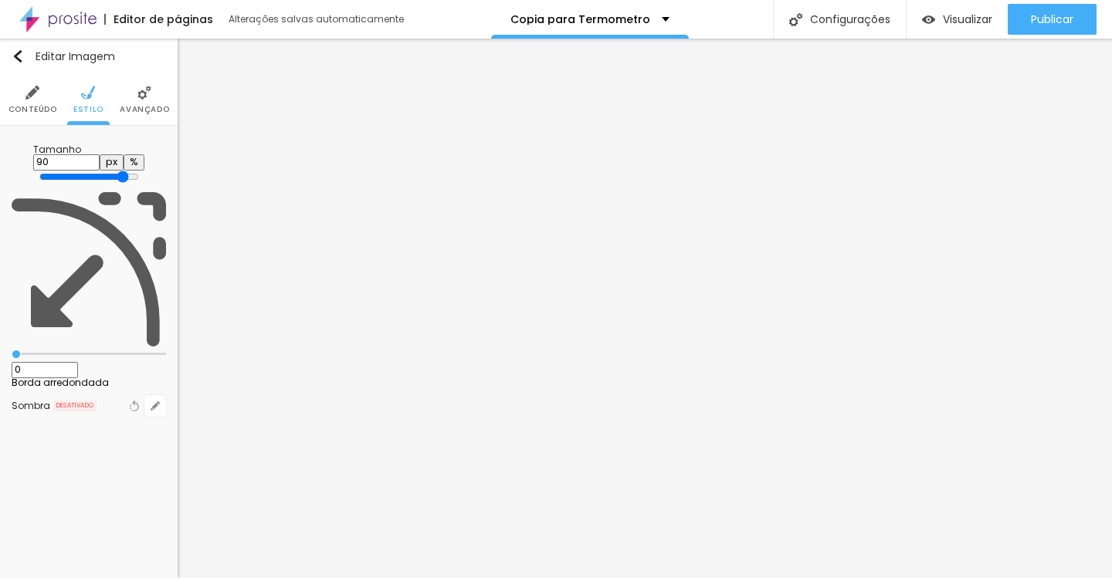
click at [100, 154] on input "90" at bounding box center [66, 162] width 66 height 16
type input "9"
type input "10"
type input "55"
type input "2"
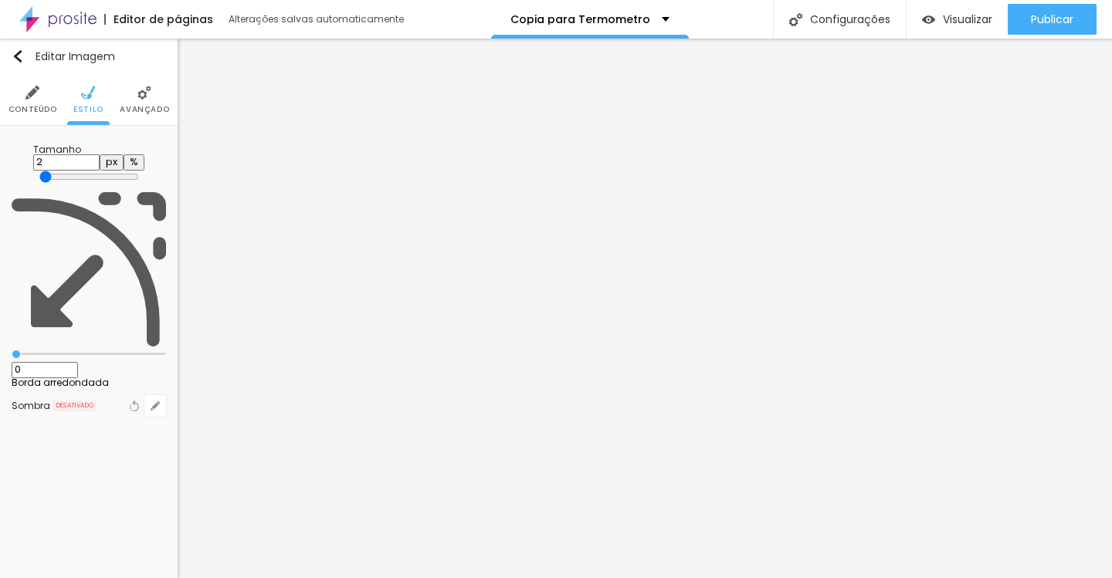
type input "10"
type input "25"
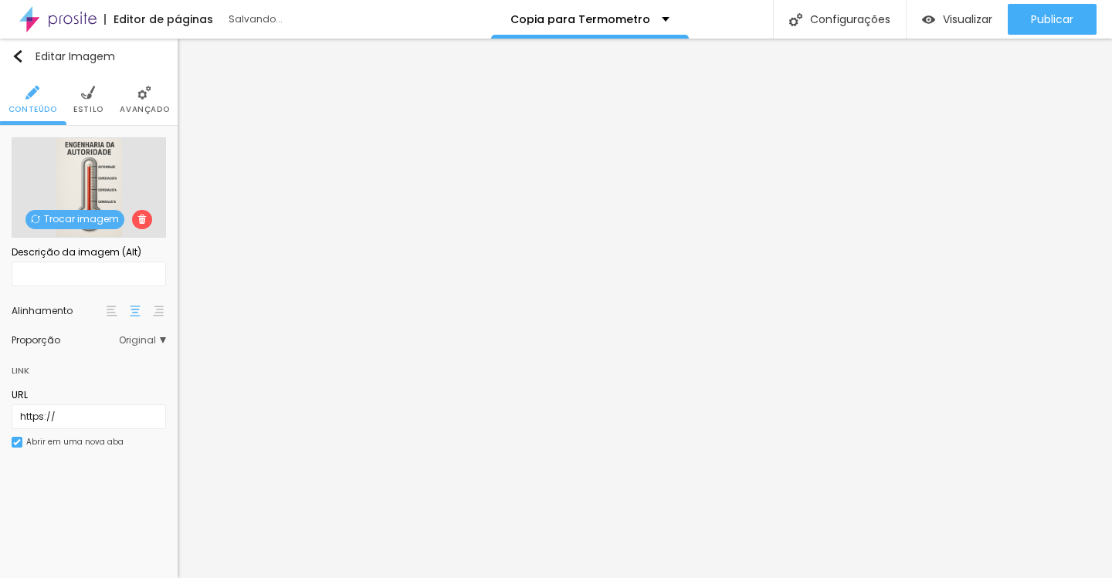
click at [90, 107] on span "Estilo" at bounding box center [88, 110] width 30 height 8
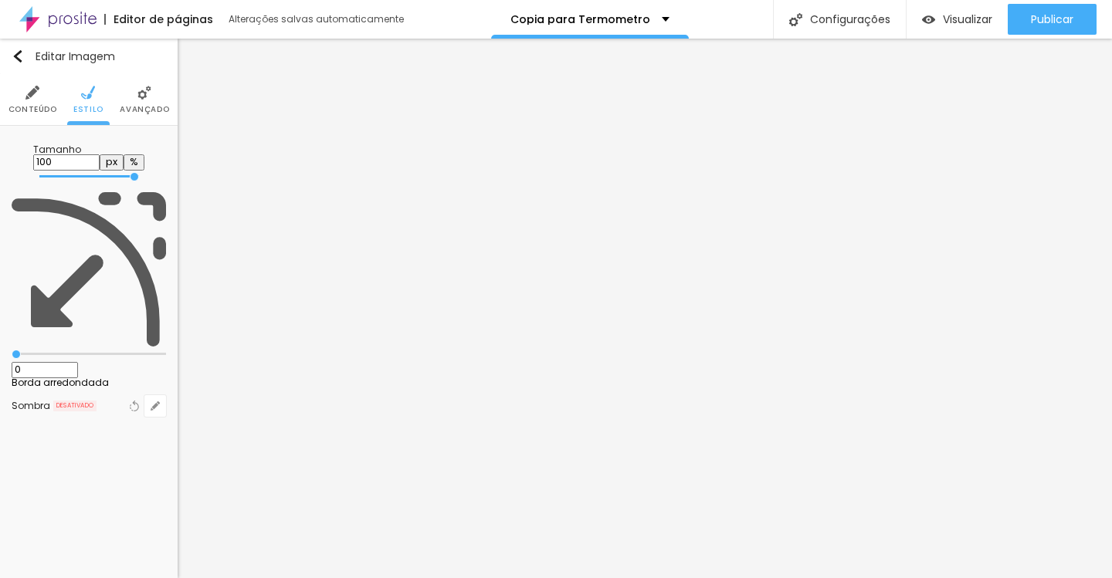
click at [100, 154] on input "100" at bounding box center [66, 162] width 66 height 16
type input "10"
type input "1"
type input "10"
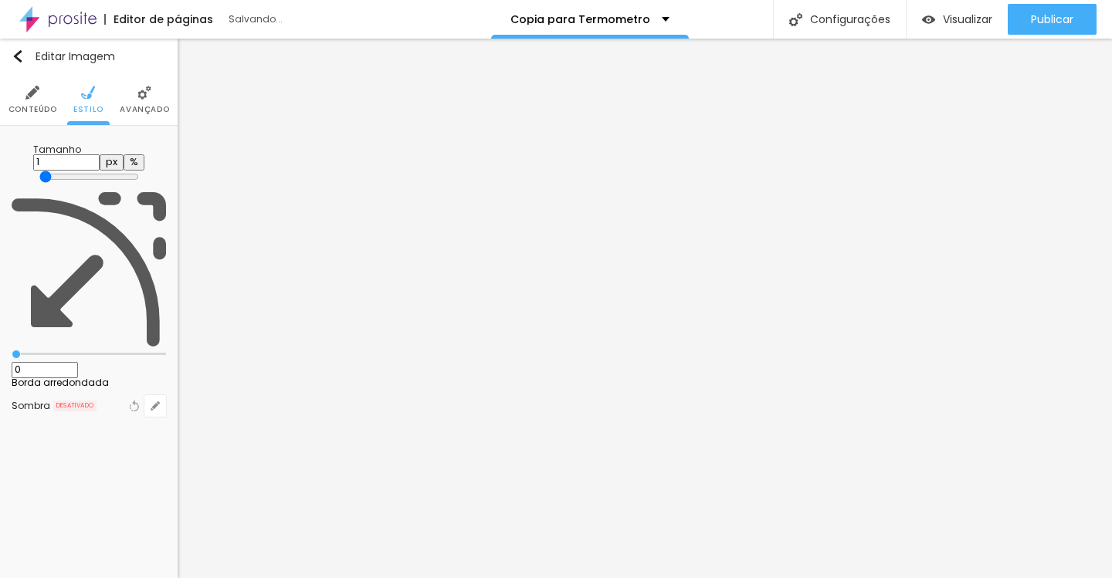
type input "55"
type input "2"
type input "10"
type input "25"
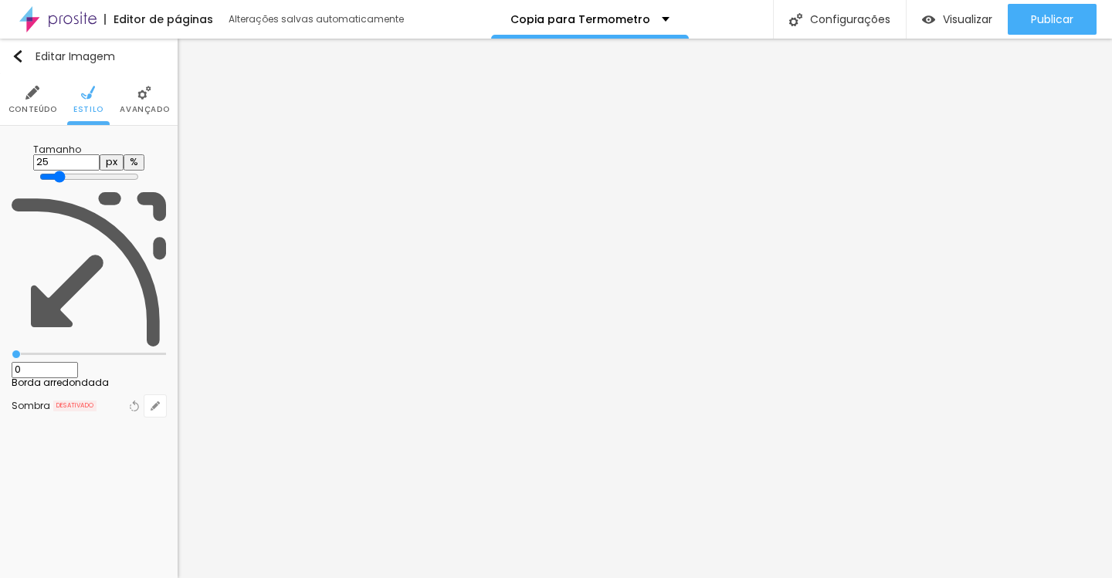
type input "25"
click at [155, 86] on li "Avançado" at bounding box center [144, 99] width 49 height 51
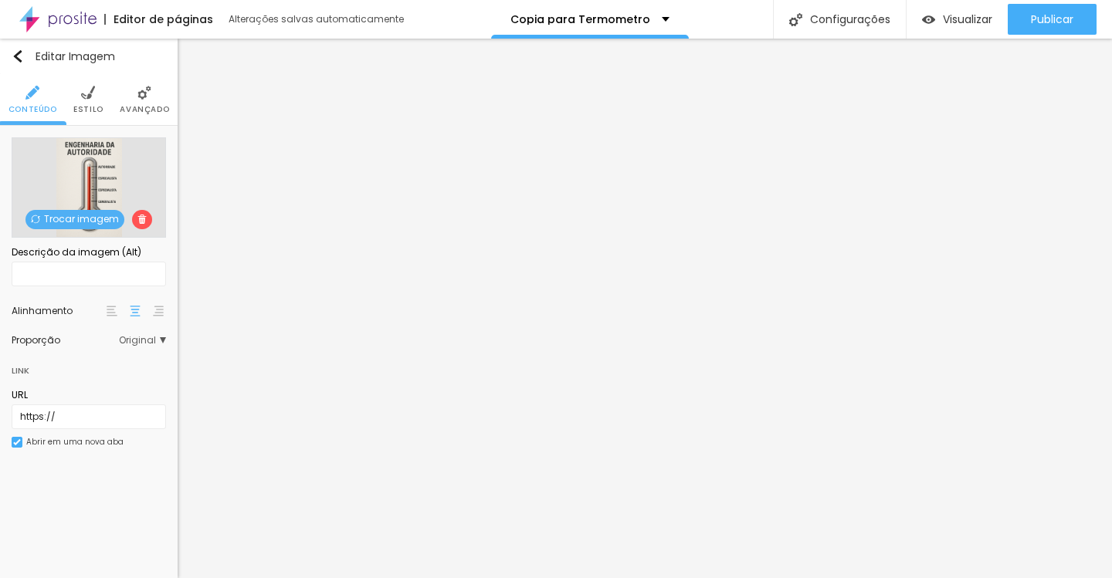
click at [143, 106] on span "Avançado" at bounding box center [144, 110] width 49 height 8
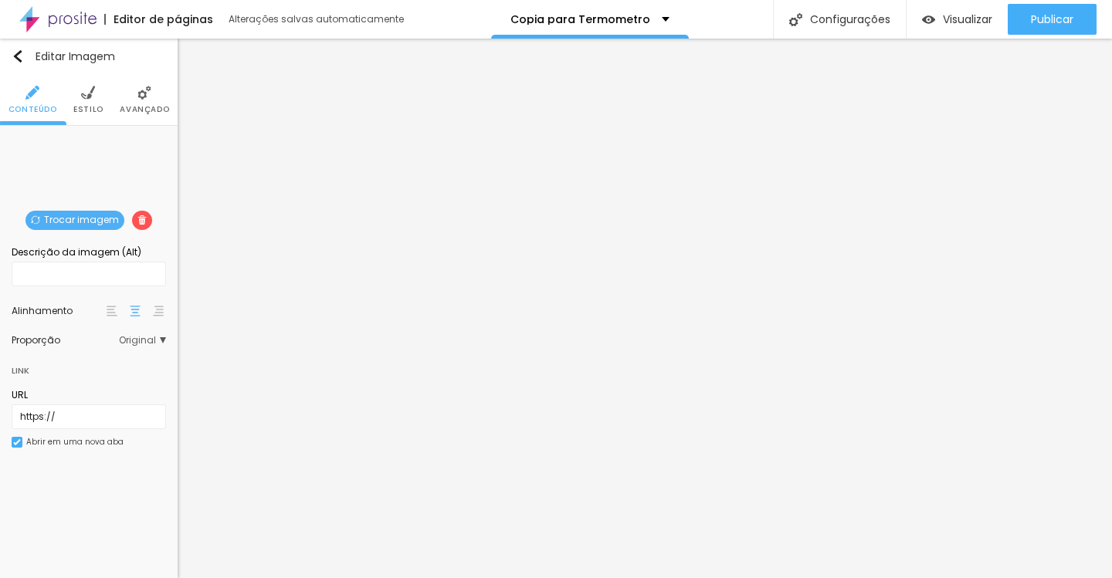
click at [148, 111] on span "Avançado" at bounding box center [144, 110] width 49 height 8
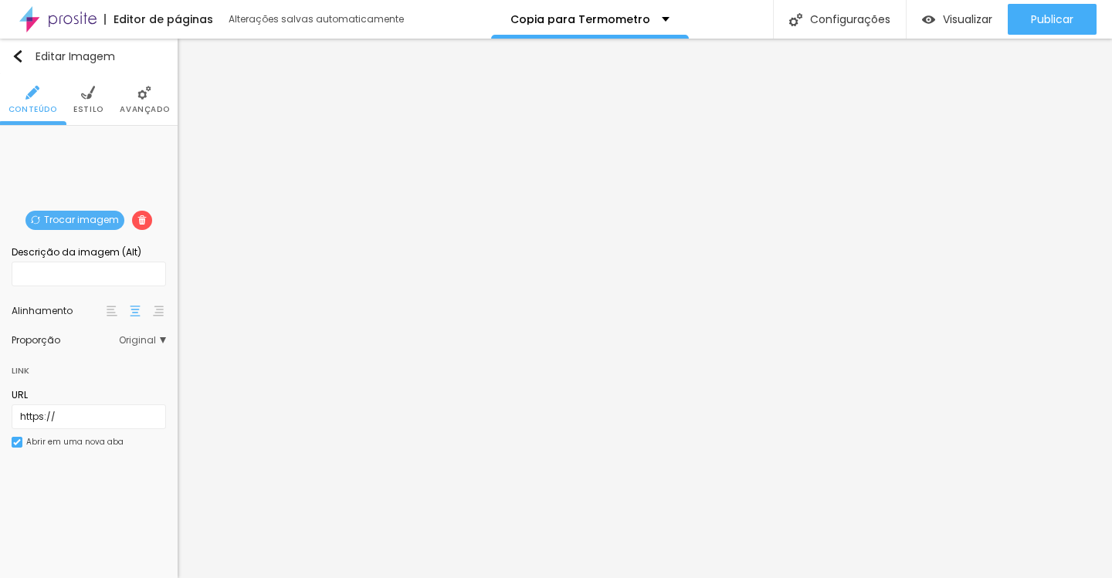
click at [77, 92] on li "Estilo" at bounding box center [88, 99] width 30 height 51
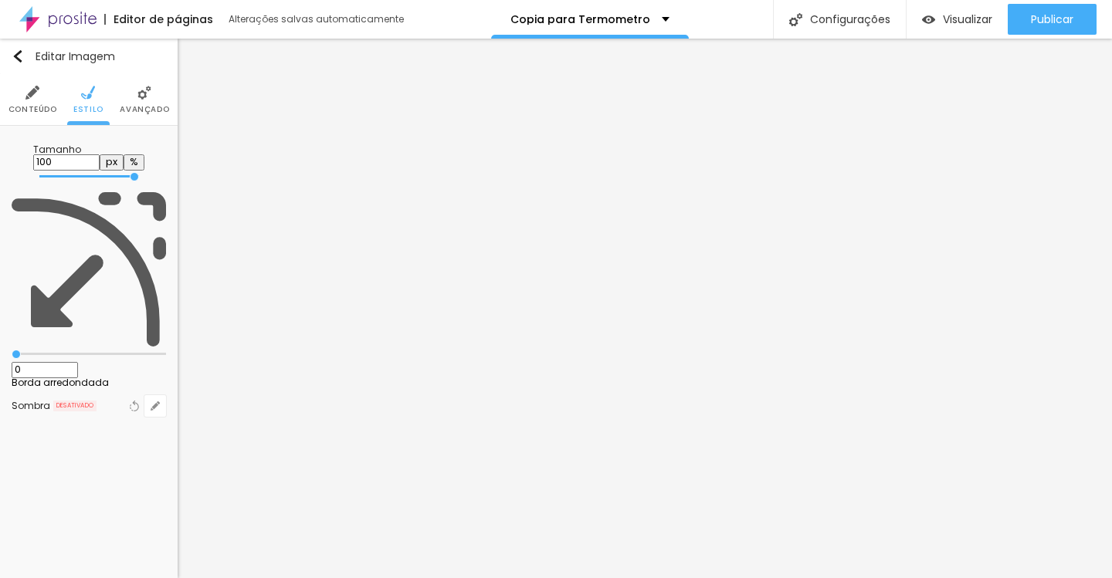
click at [100, 154] on input "100" at bounding box center [66, 162] width 66 height 16
type input "2"
type input "10"
type input "25"
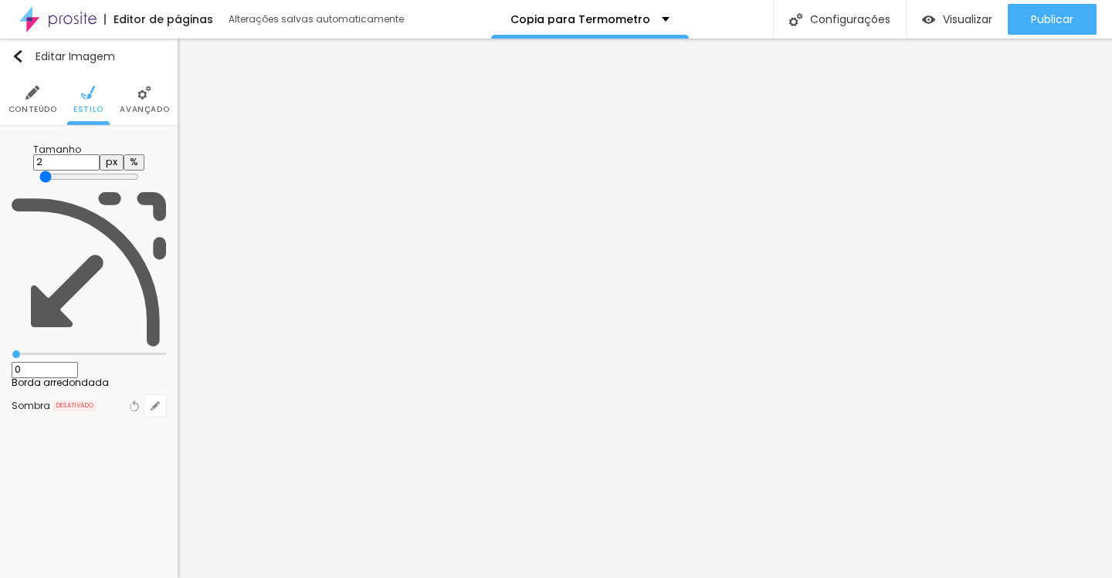
type input "25"
click at [143, 92] on img at bounding box center [144, 93] width 14 height 14
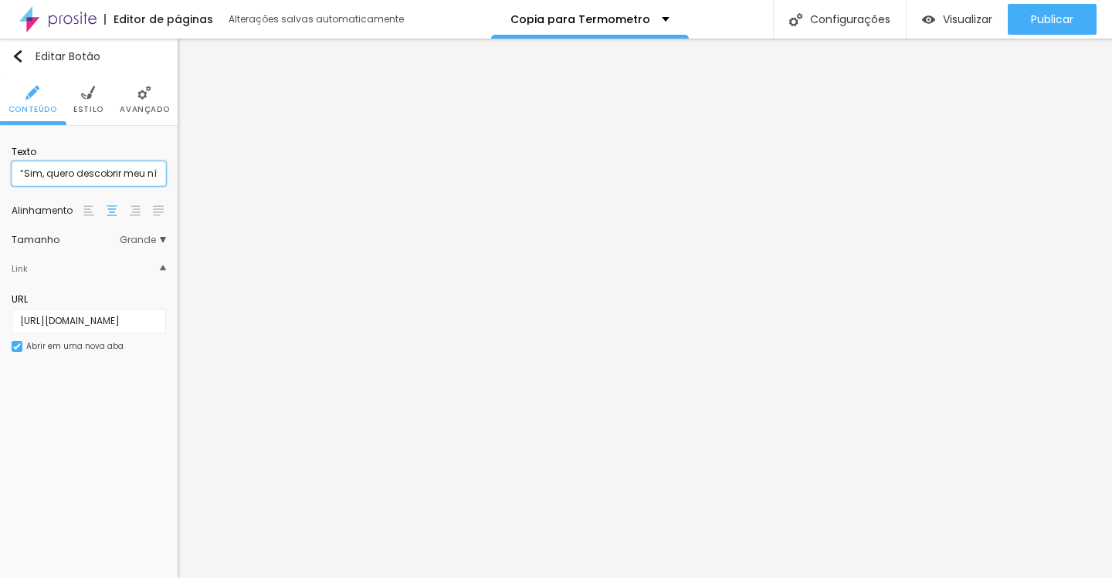
click at [139, 173] on input "“Sim, quero descobrir meu nível de autoridade e parar de patinar”" at bounding box center [89, 173] width 154 height 25
type input "“Sim, quero descobrir meu nível de autoridade”"
click at [36, 175] on input "🚀 “Quero medir agora minha Autoridade e acessar meus bônus”" at bounding box center [89, 173] width 154 height 25
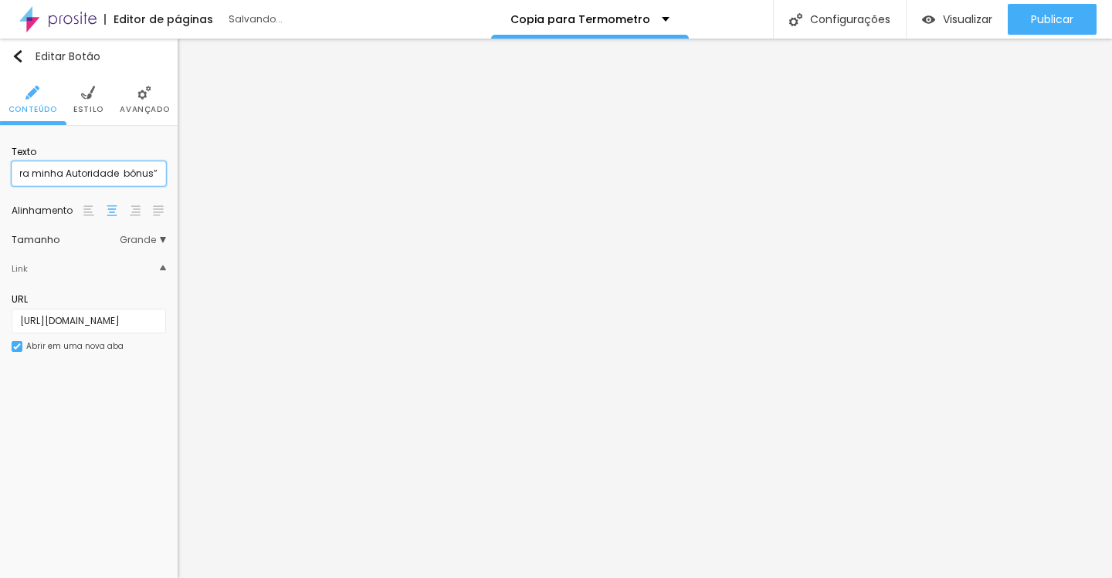
scroll to position [0, 75]
type input "Quero medir agora minha Autoridade + bônus”"
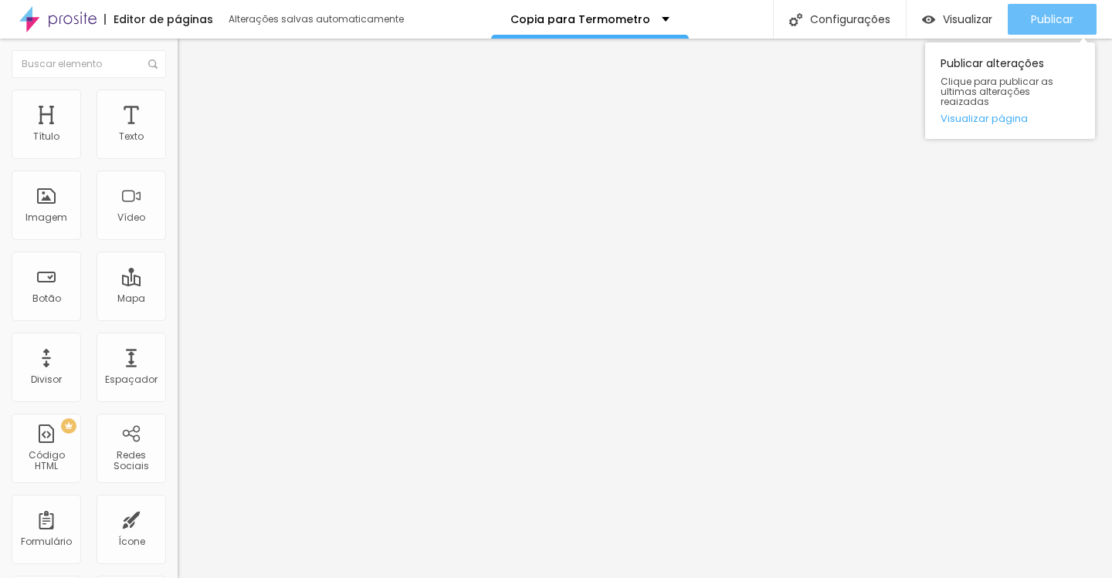
click at [1026, 25] on button "Publicar" at bounding box center [1052, 19] width 89 height 31
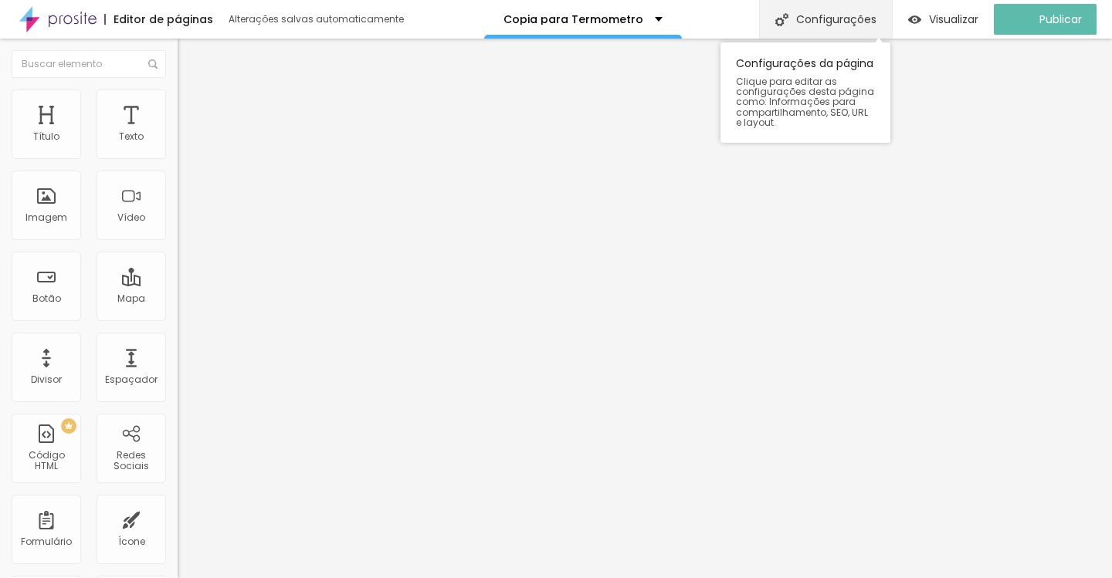
click at [864, 25] on div "Configurações" at bounding box center [825, 19] width 133 height 39
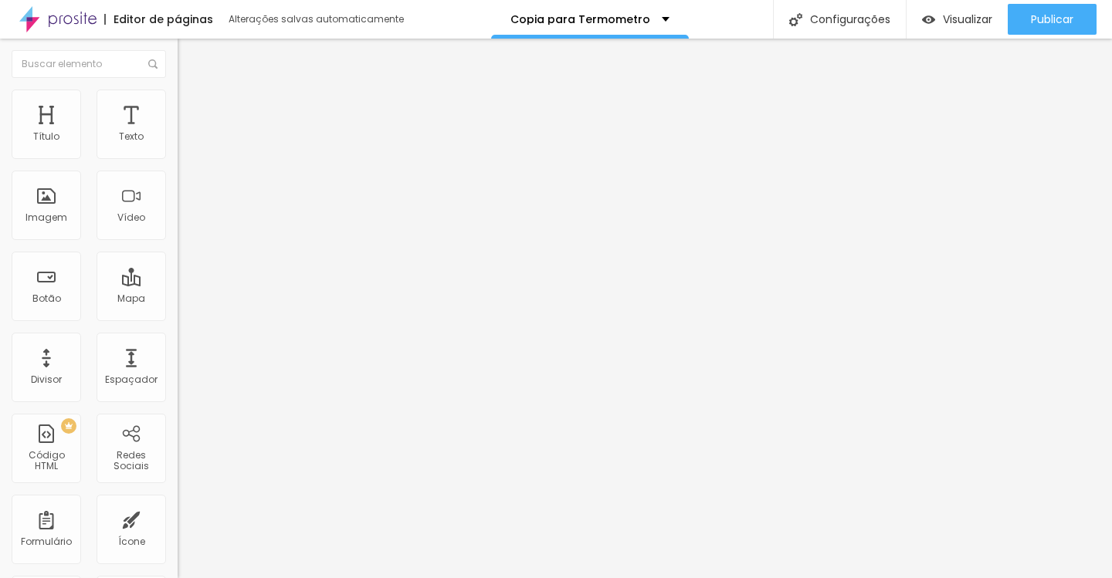
type input "/termometro"
type input "LD Termometro"
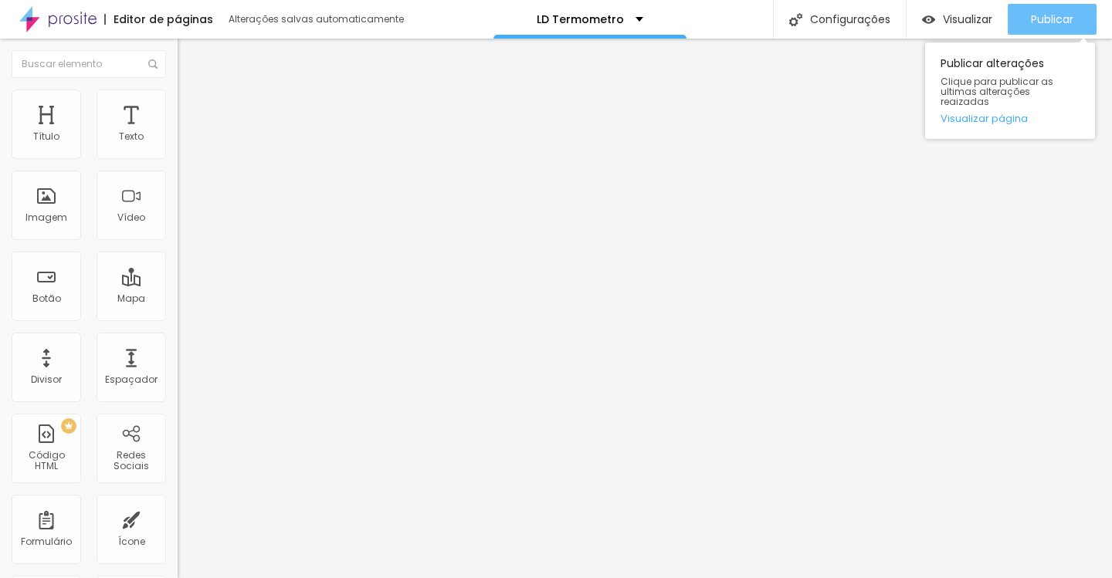
click at [1029, 19] on button "Publicar" at bounding box center [1052, 19] width 89 height 31
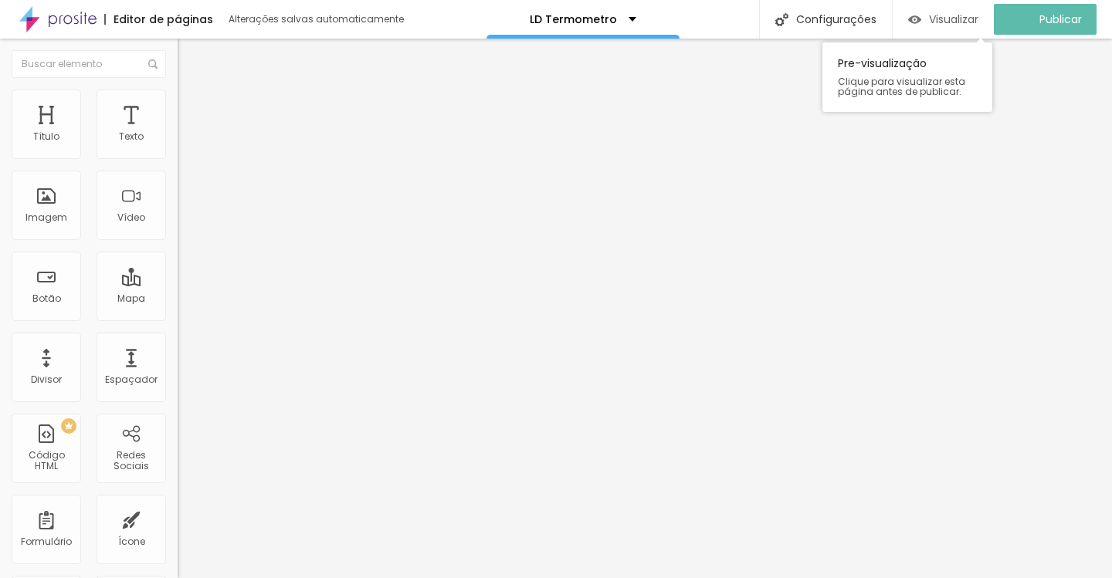
click at [978, 20] on span "Visualizar" at bounding box center [953, 19] width 49 height 12
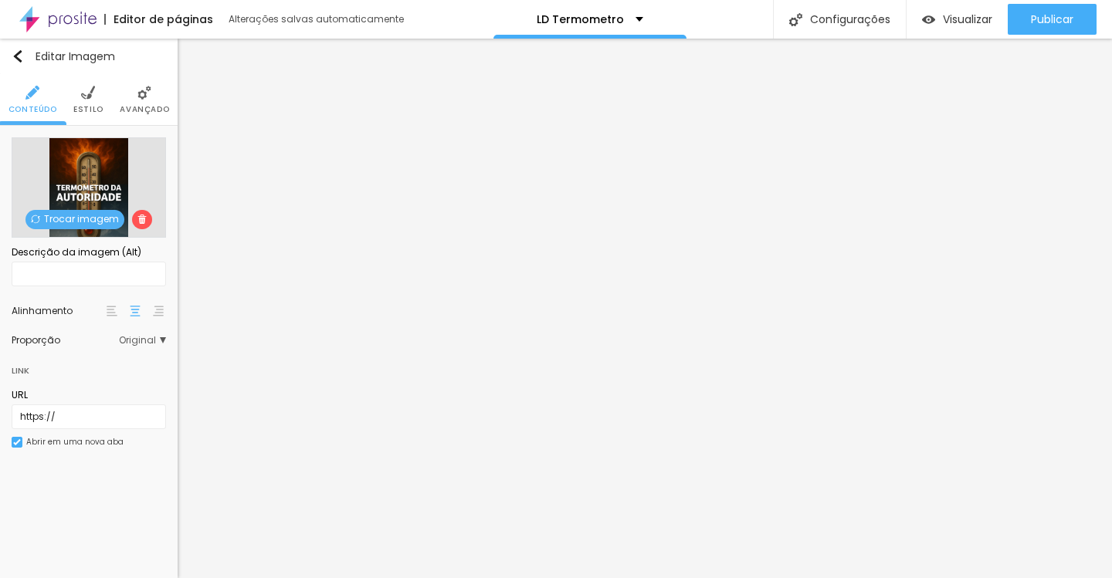
click at [158, 109] on span "Avançado" at bounding box center [144, 110] width 49 height 8
click at [148, 106] on span "Avançado" at bounding box center [144, 110] width 49 height 8
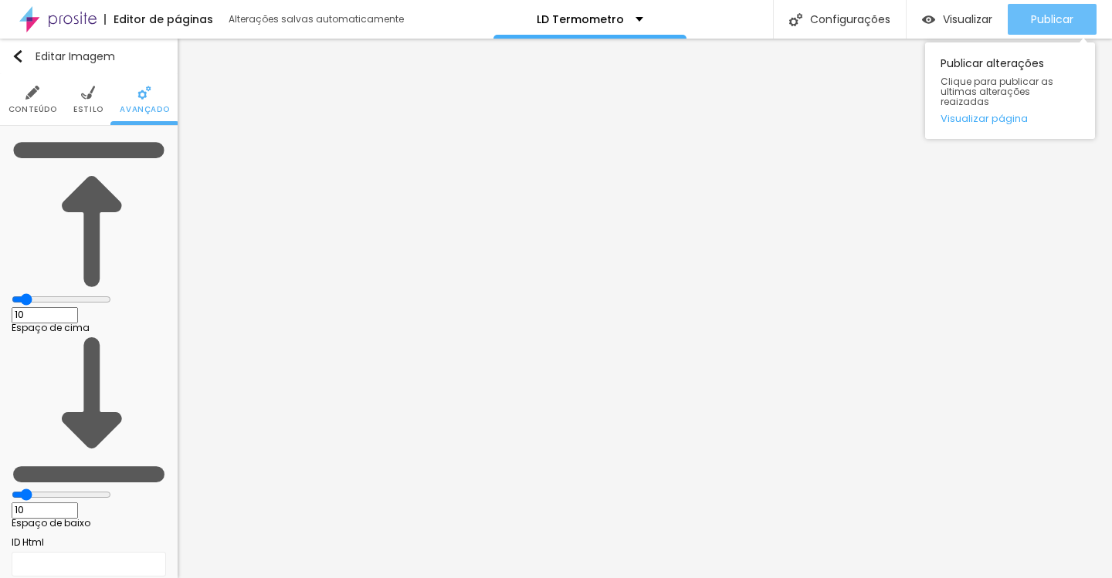
click at [1051, 20] on span "Publicar" at bounding box center [1052, 19] width 42 height 12
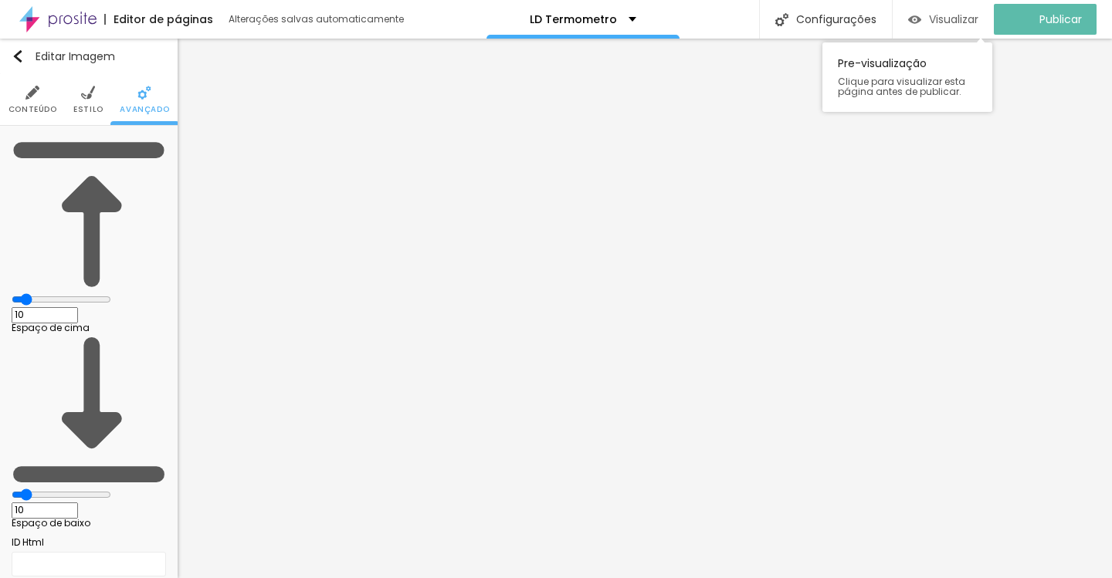
click at [952, 13] on span "Visualizar" at bounding box center [953, 19] width 49 height 12
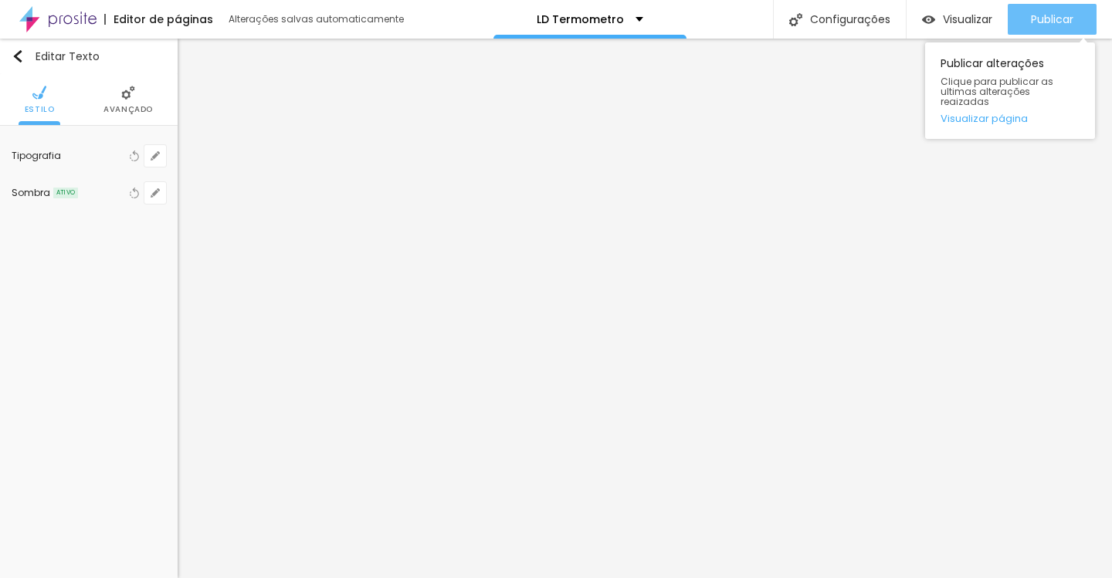
click at [1046, 27] on div "Publicar" at bounding box center [1052, 19] width 42 height 31
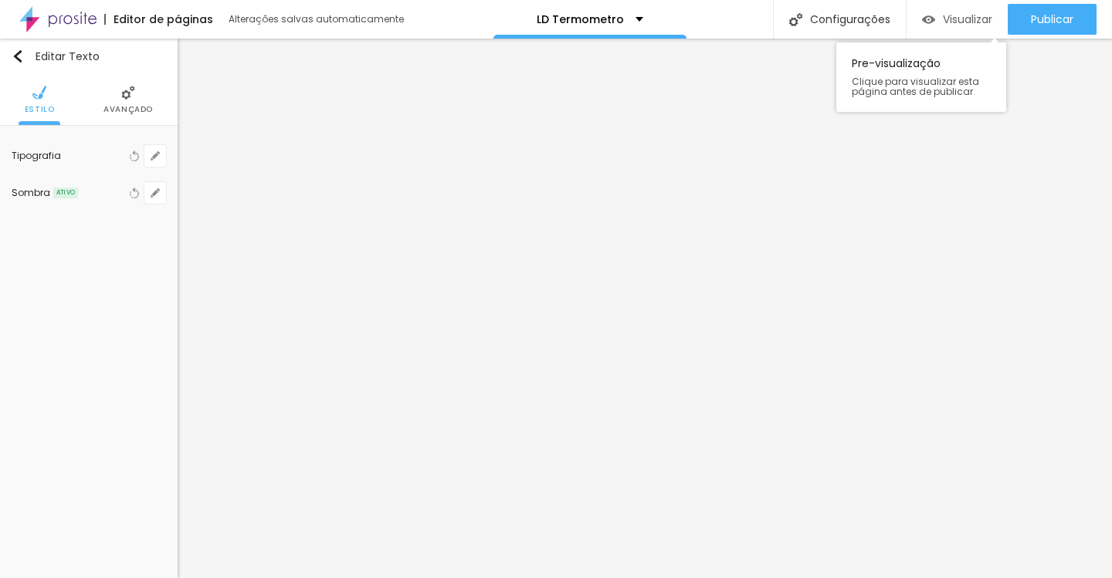
click at [934, 13] on div "Visualizar" at bounding box center [957, 19] width 70 height 13
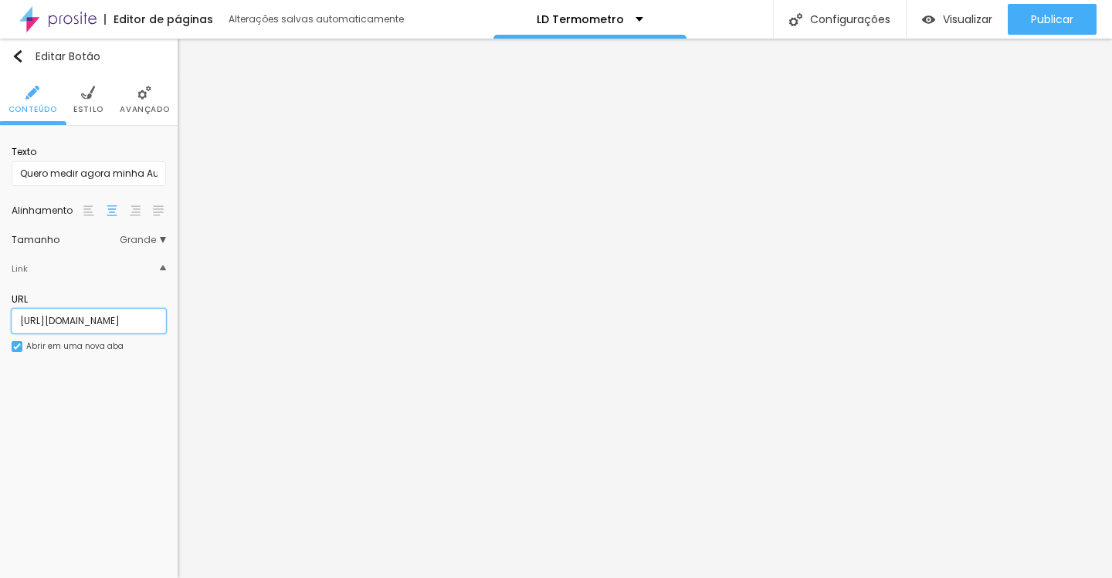
click at [84, 325] on input "[URL][DOMAIN_NAME]" at bounding box center [89, 321] width 154 height 25
paste input "NZZG"
type input "[URL][DOMAIN_NAME]"
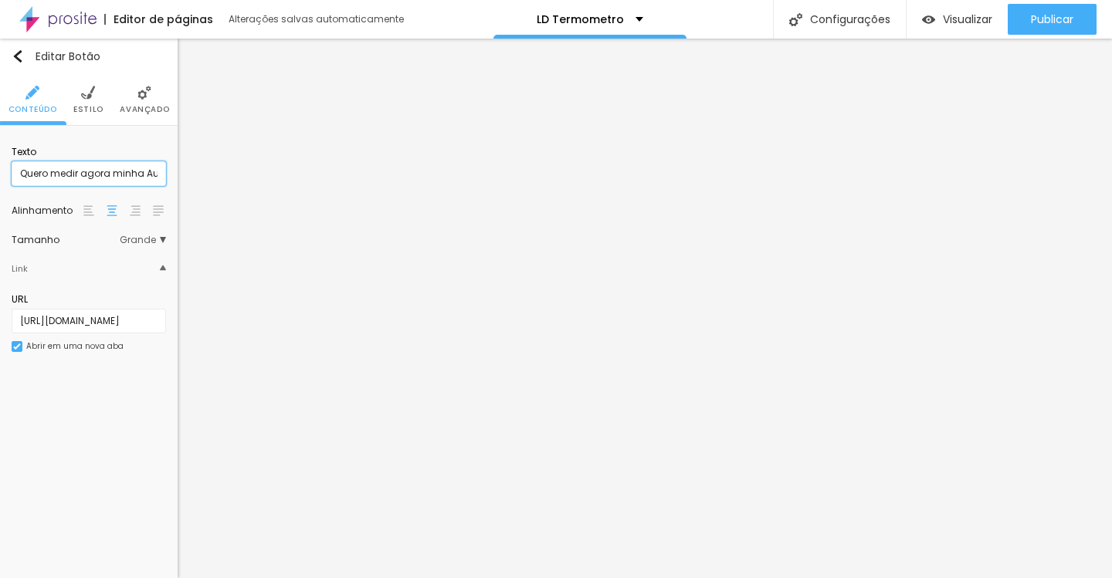
click at [114, 168] on input "Quero medir agora minha Autoridade" at bounding box center [89, 173] width 154 height 25
click at [73, 324] on input "[URL][DOMAIN_NAME]" at bounding box center [89, 321] width 154 height 25
paste input "NZZG"
type input "[URL][DOMAIN_NAME]"
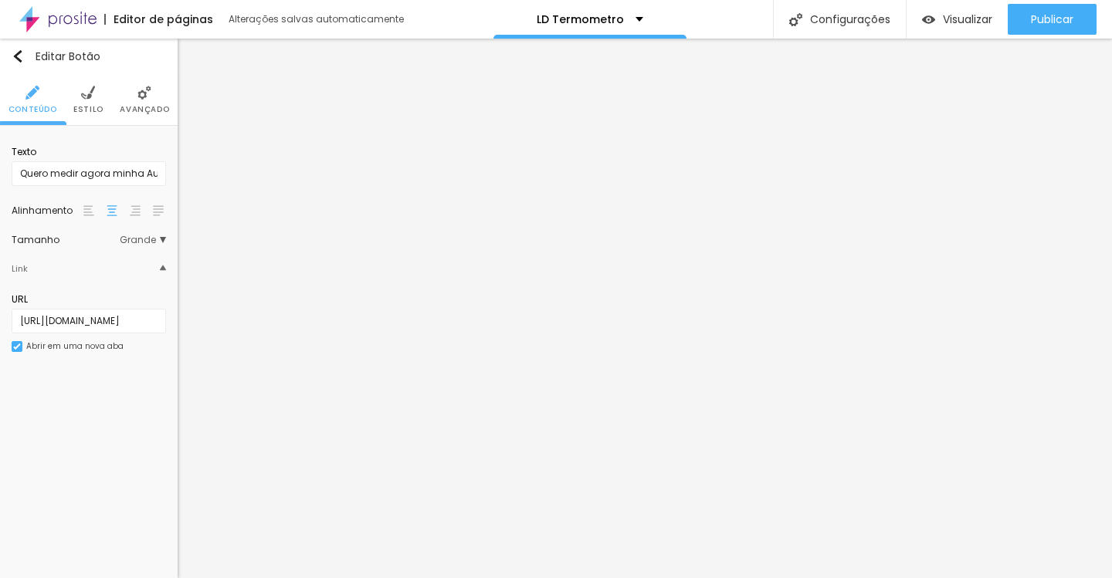
scroll to position [0, 0]
click at [124, 314] on input "[URL][DOMAIN_NAME]" at bounding box center [89, 321] width 154 height 25
paste input "NZZG"
type input "[URL][DOMAIN_NAME]"
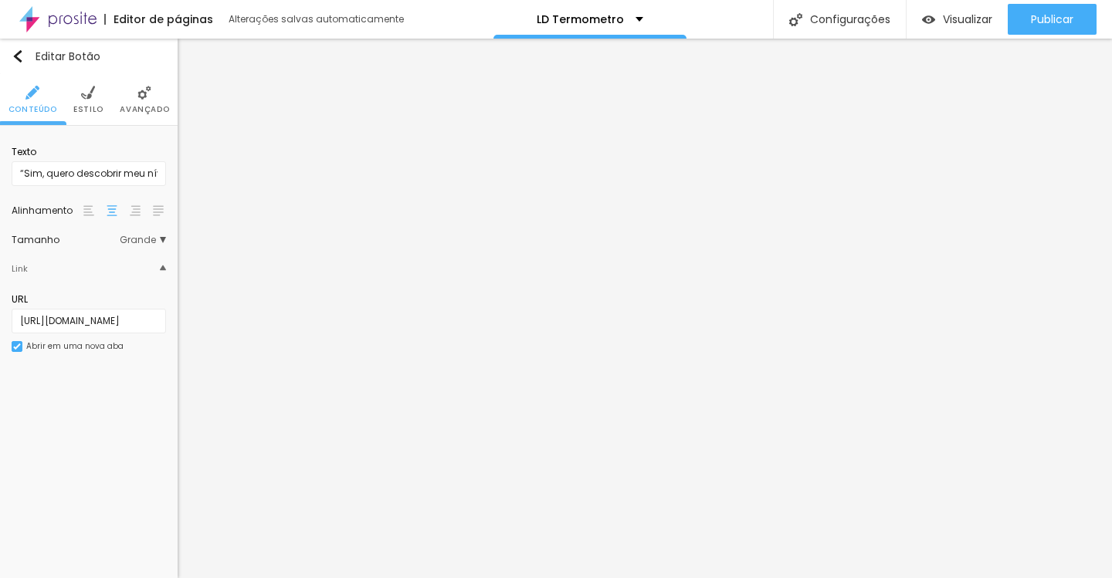
scroll to position [0, 0]
click at [90, 319] on input "[URL][DOMAIN_NAME]" at bounding box center [89, 321] width 154 height 25
paste input "NZZG"
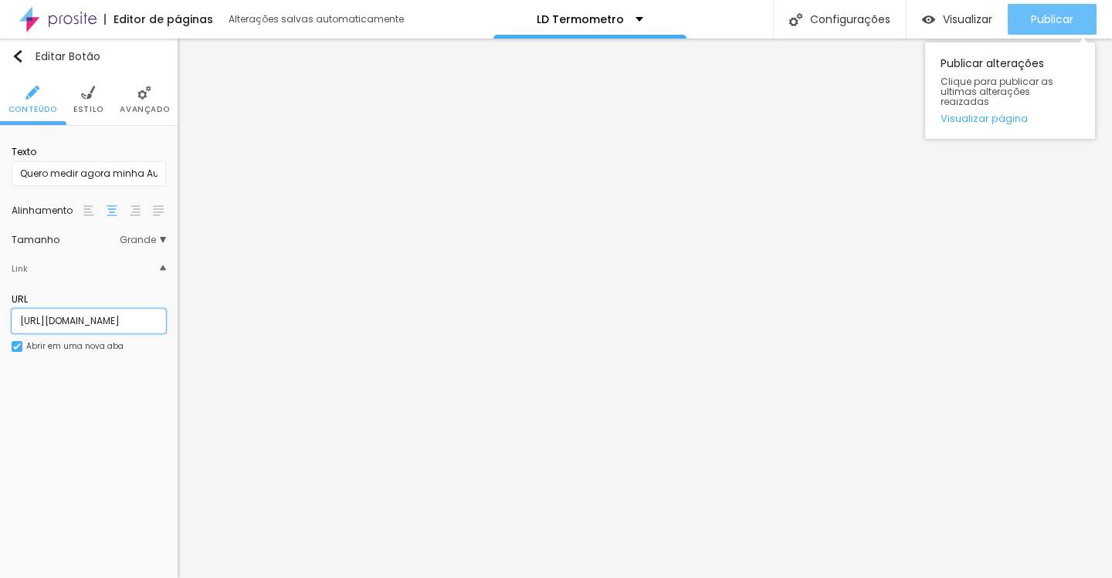
type input "[URL][DOMAIN_NAME]"
click at [1055, 33] on div "Publicar" at bounding box center [1052, 19] width 42 height 31
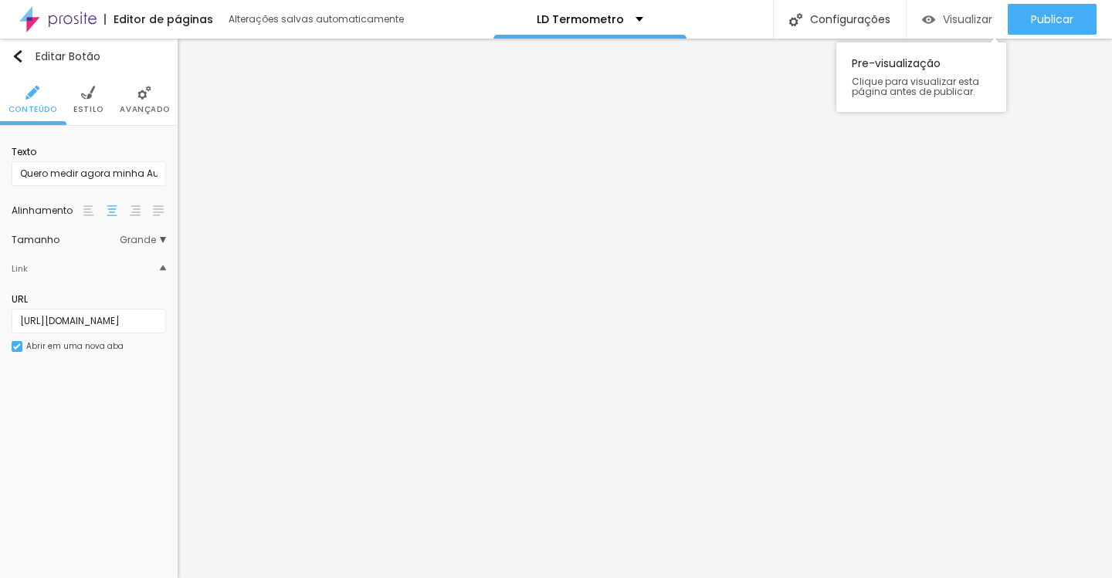
click at [964, 13] on span "Visualizar" at bounding box center [967, 19] width 49 height 12
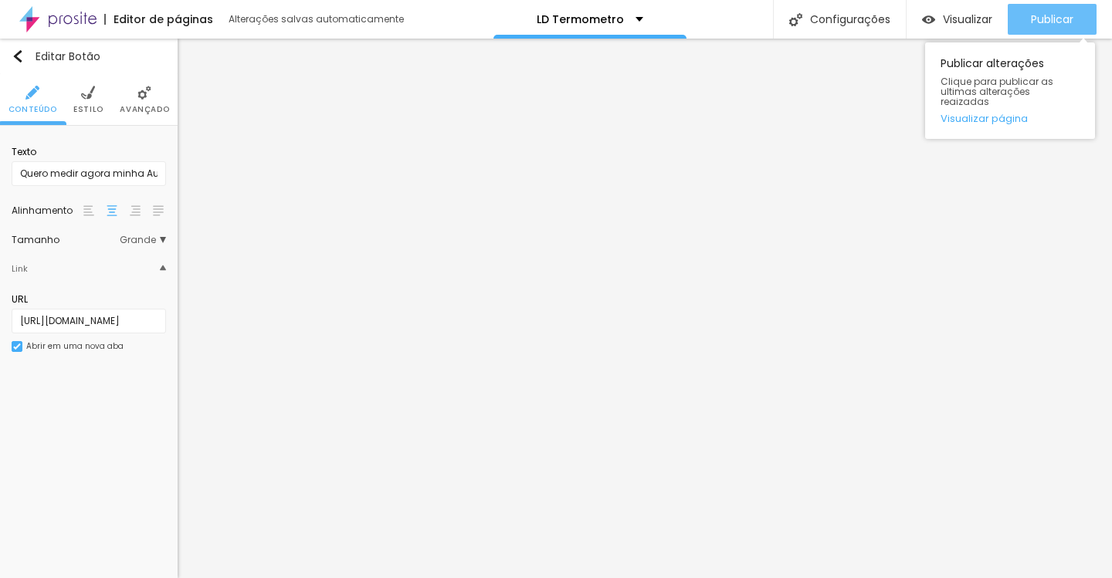
click at [1022, 28] on button "Publicar" at bounding box center [1052, 19] width 89 height 31
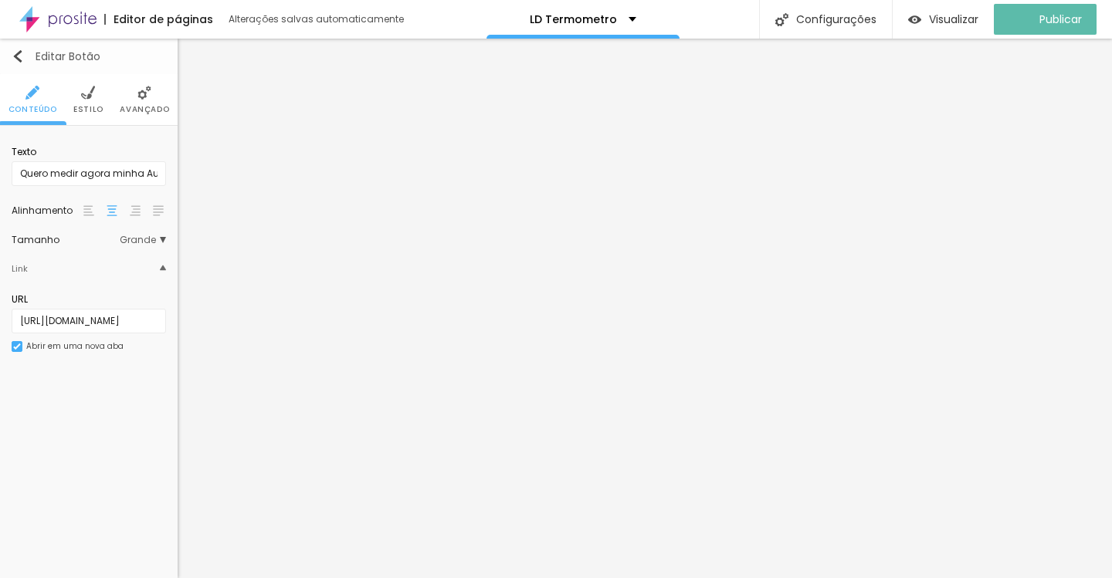
click at [23, 49] on button "Editar Botão" at bounding box center [89, 57] width 178 height 36
